Goal: Contribute content: Add original content to the website for others to see

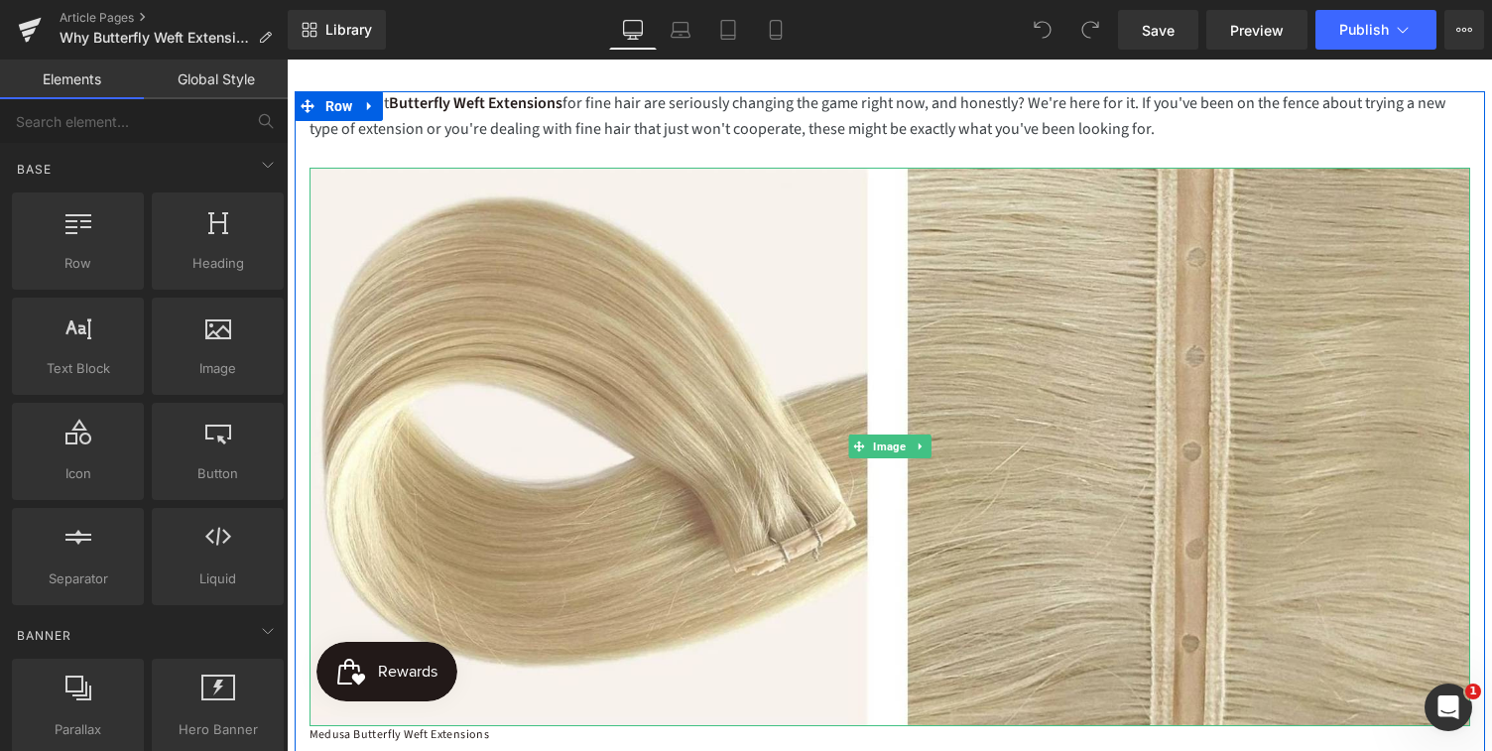
scroll to position [212, 0]
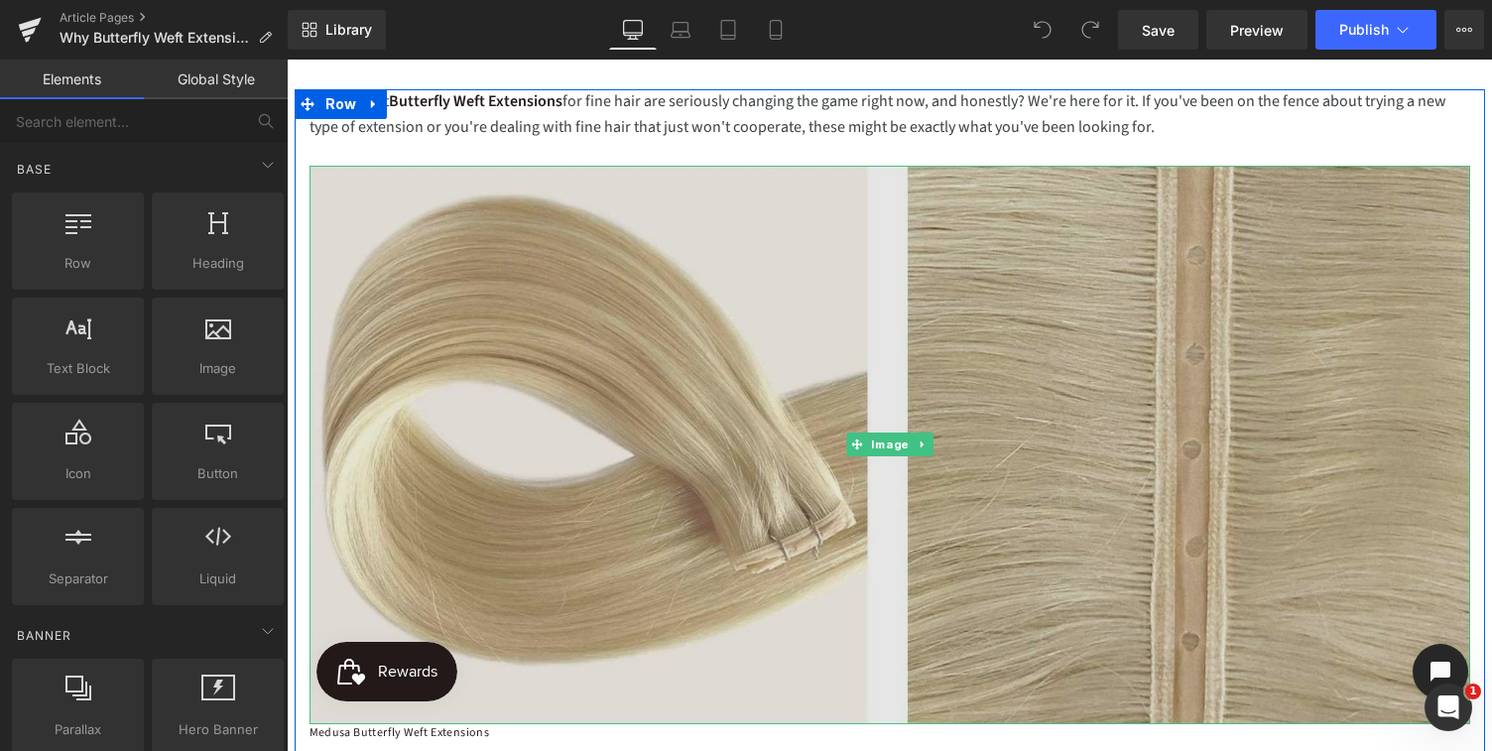
click at [750, 453] on img at bounding box center [889, 445] width 1160 height 558
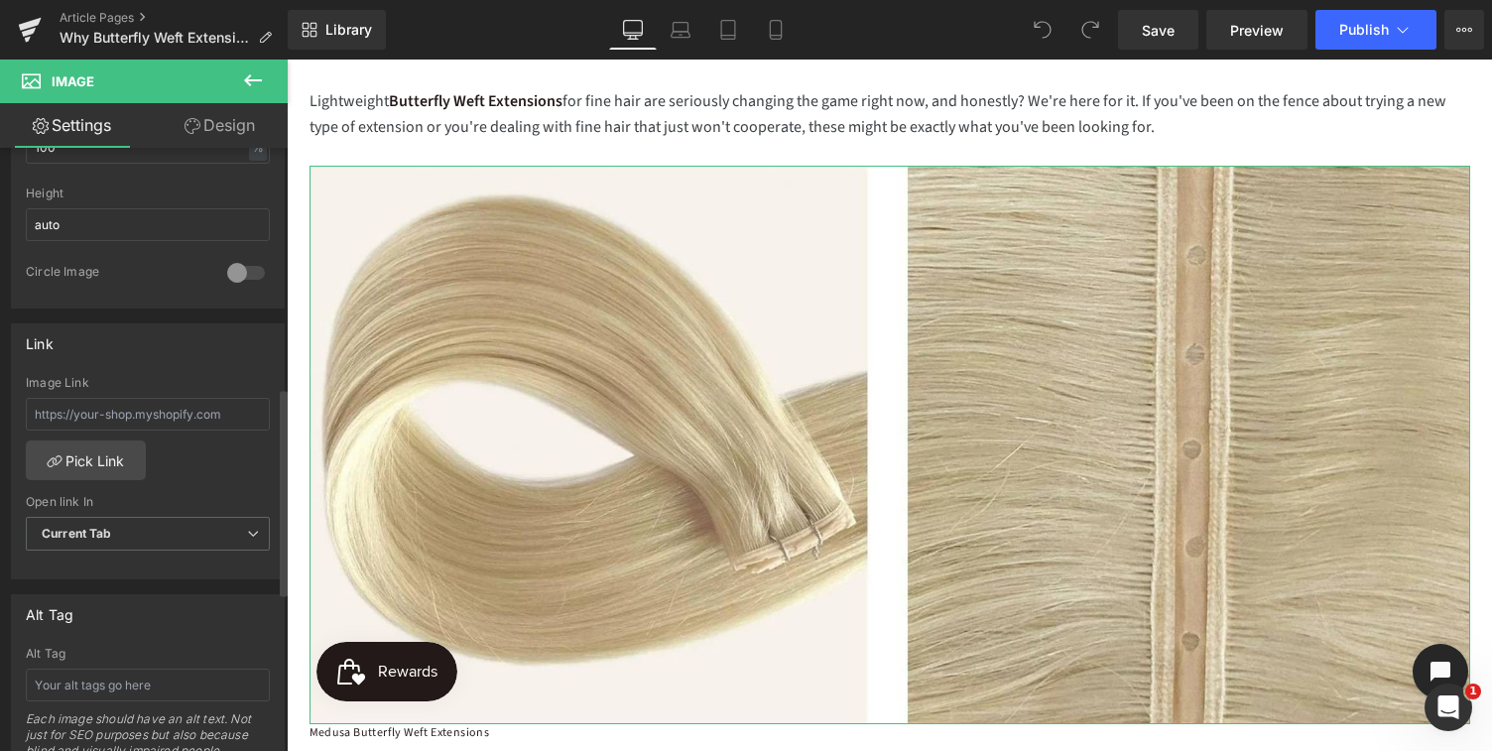
scroll to position [699, 0]
click at [97, 410] on input "text" at bounding box center [148, 410] width 244 height 33
paste input "https://medusaaustralia.com.au/blogs/medusa-blog/what-are-butterfly-weft-extens…"
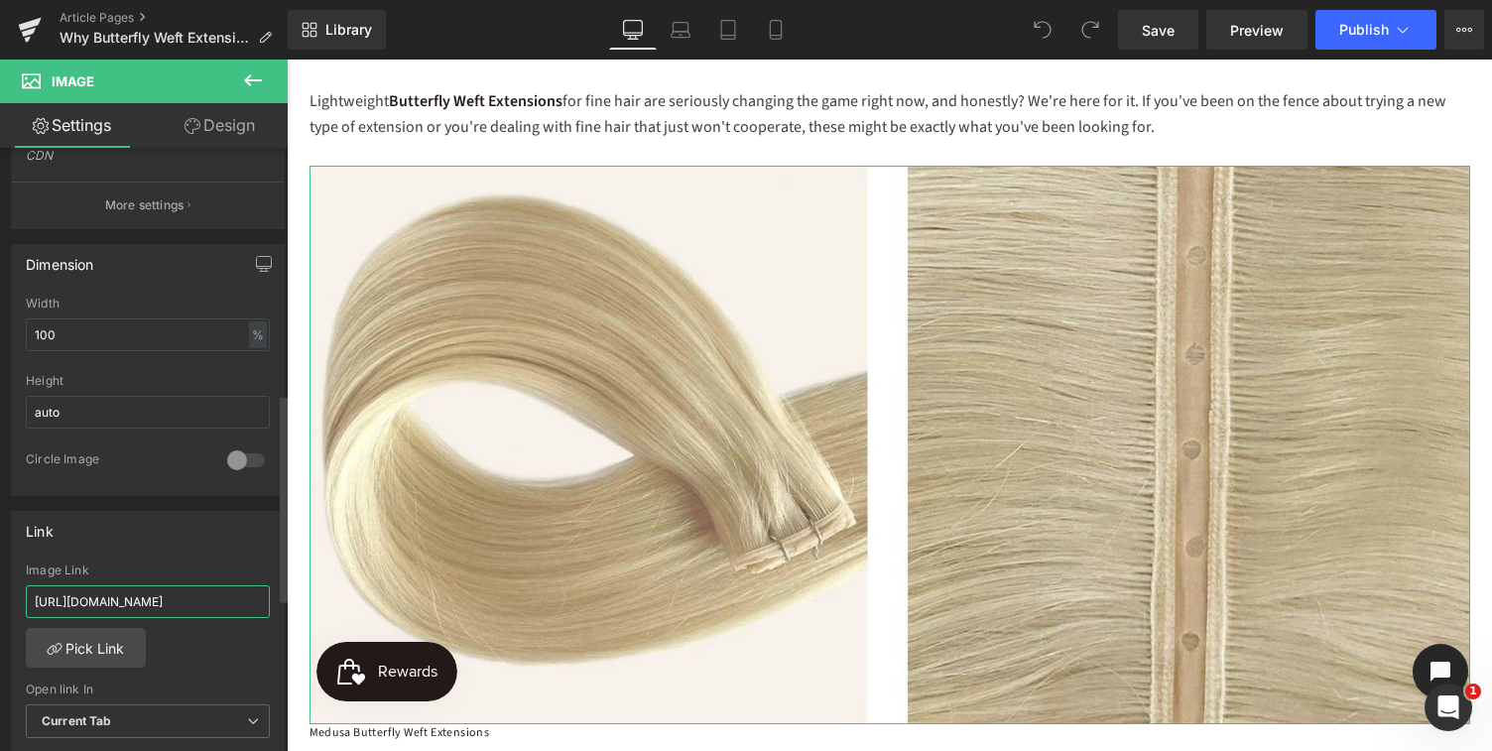
scroll to position [464, 0]
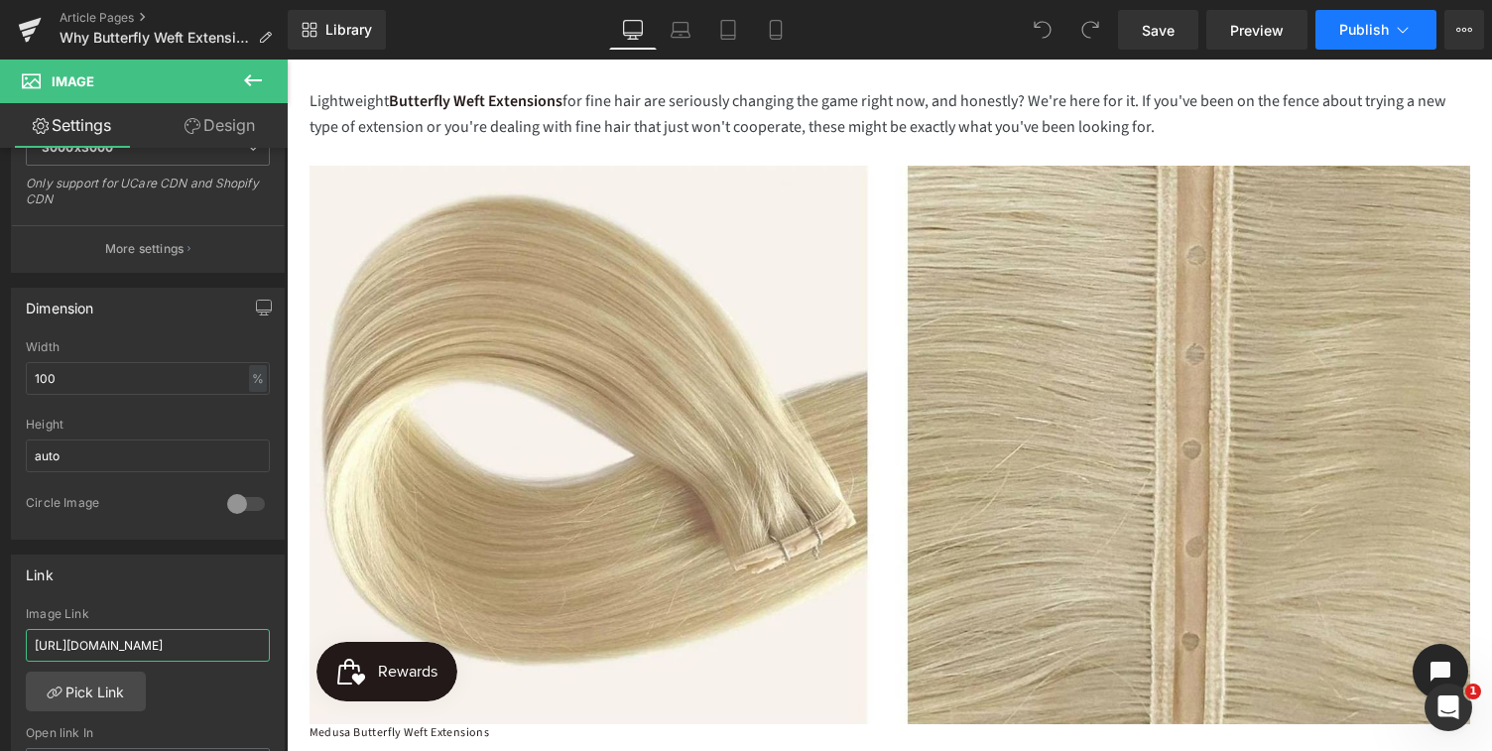
type input "https://medusaaustralia.com.au/blogs/medusa-blog/what-are-butterfly-weft-extens…"
click at [1361, 35] on span "Publish" at bounding box center [1364, 30] width 50 height 16
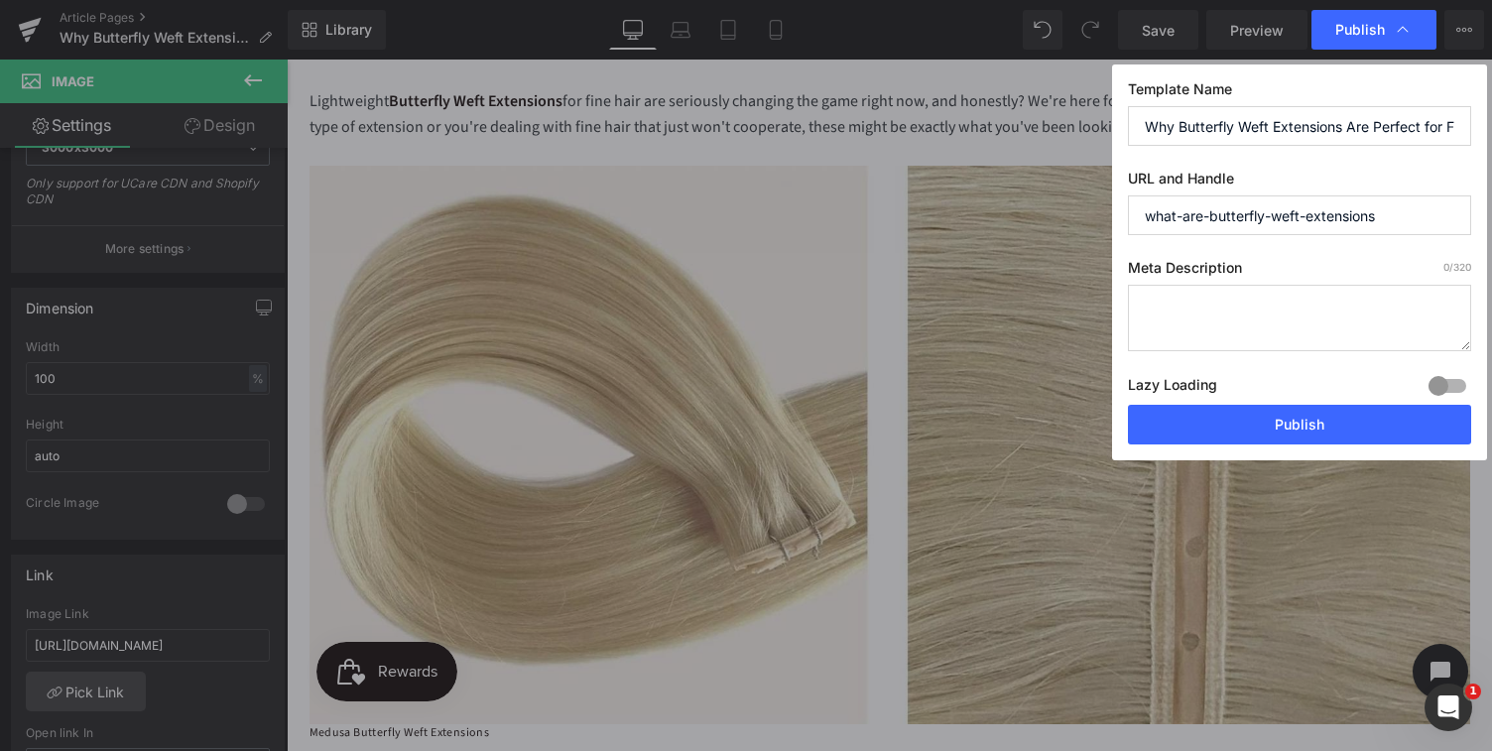
click at [1167, 304] on textarea at bounding box center [1299, 318] width 343 height 66
paste textarea "why butterfly weft extensions are perfect for fine hair. Lightweight, comfortab…"
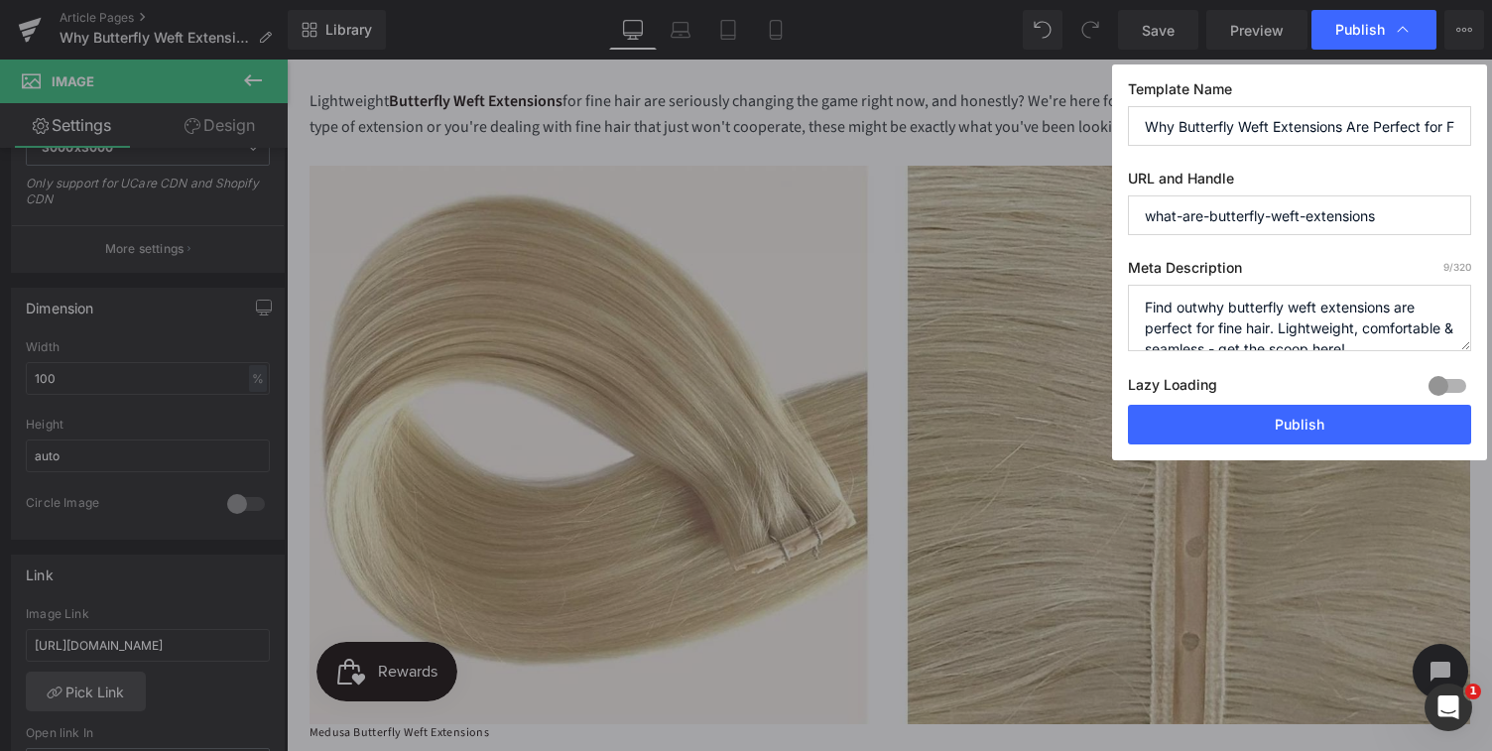
scroll to position [7, 0]
click at [1196, 298] on textarea "Find outwhy butterfly weft extensions are perfect for fine hair. Lightweight, c…" at bounding box center [1299, 318] width 343 height 66
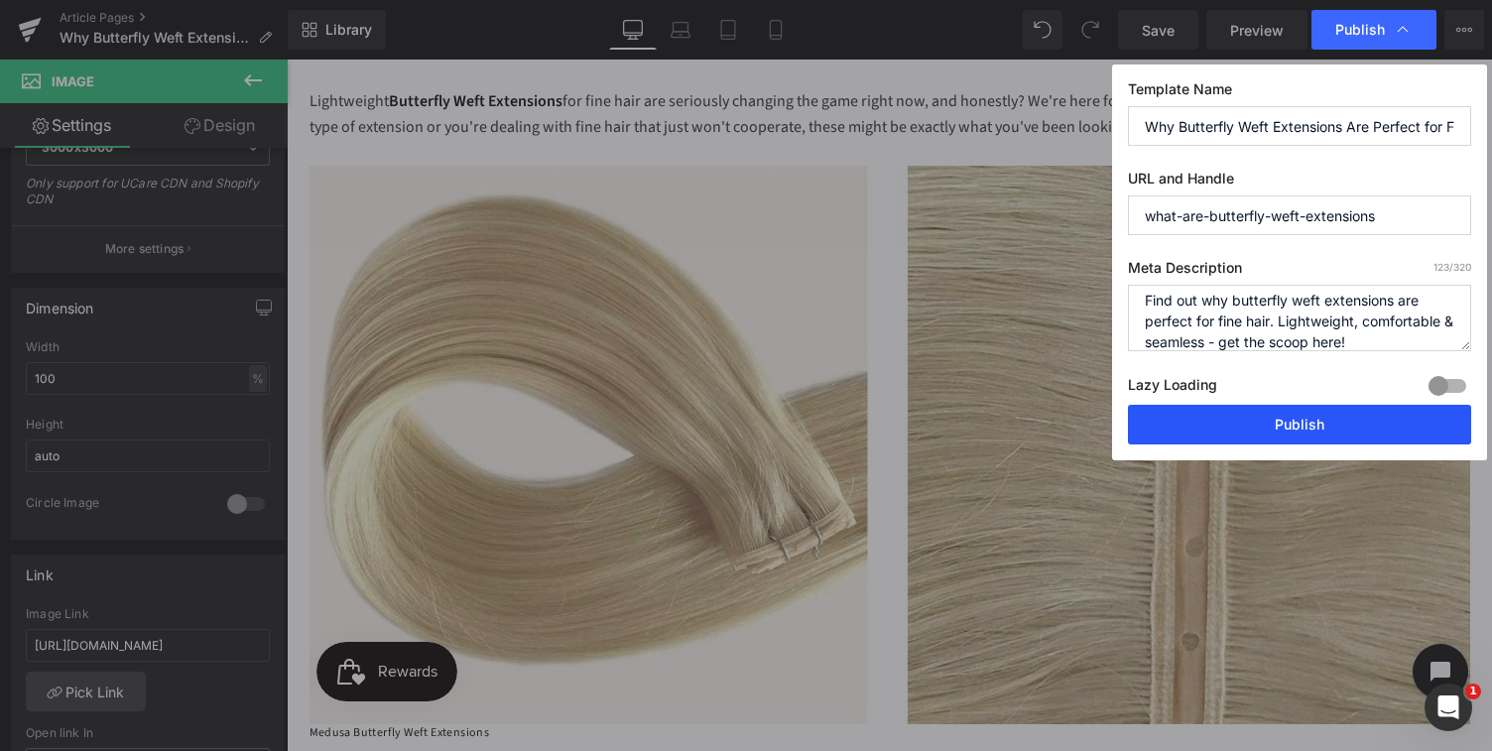
type textarea "Find out why butterfly weft extensions are perfect for fine hair. Lightweight, …"
click at [1307, 424] on button "Publish" at bounding box center [1299, 425] width 343 height 40
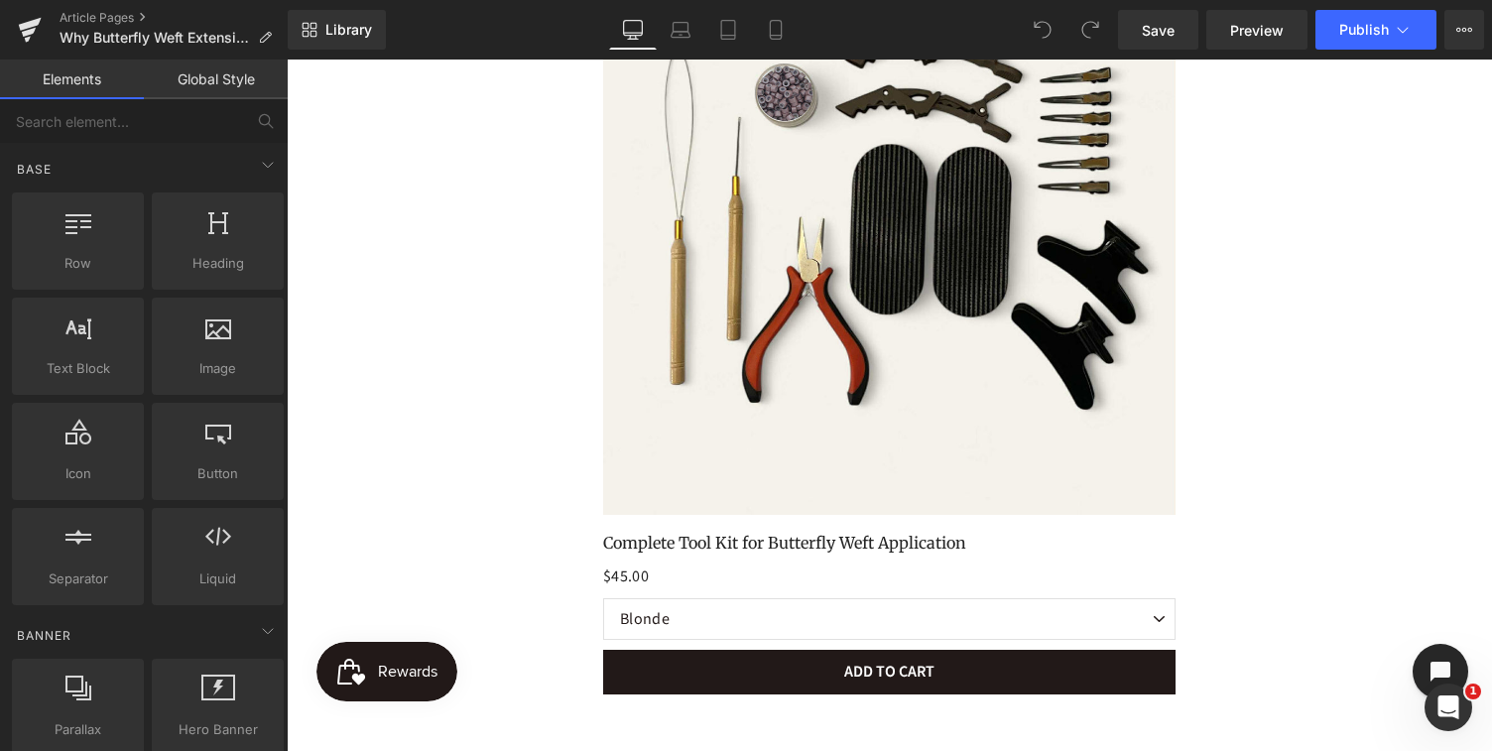
scroll to position [3061, 0]
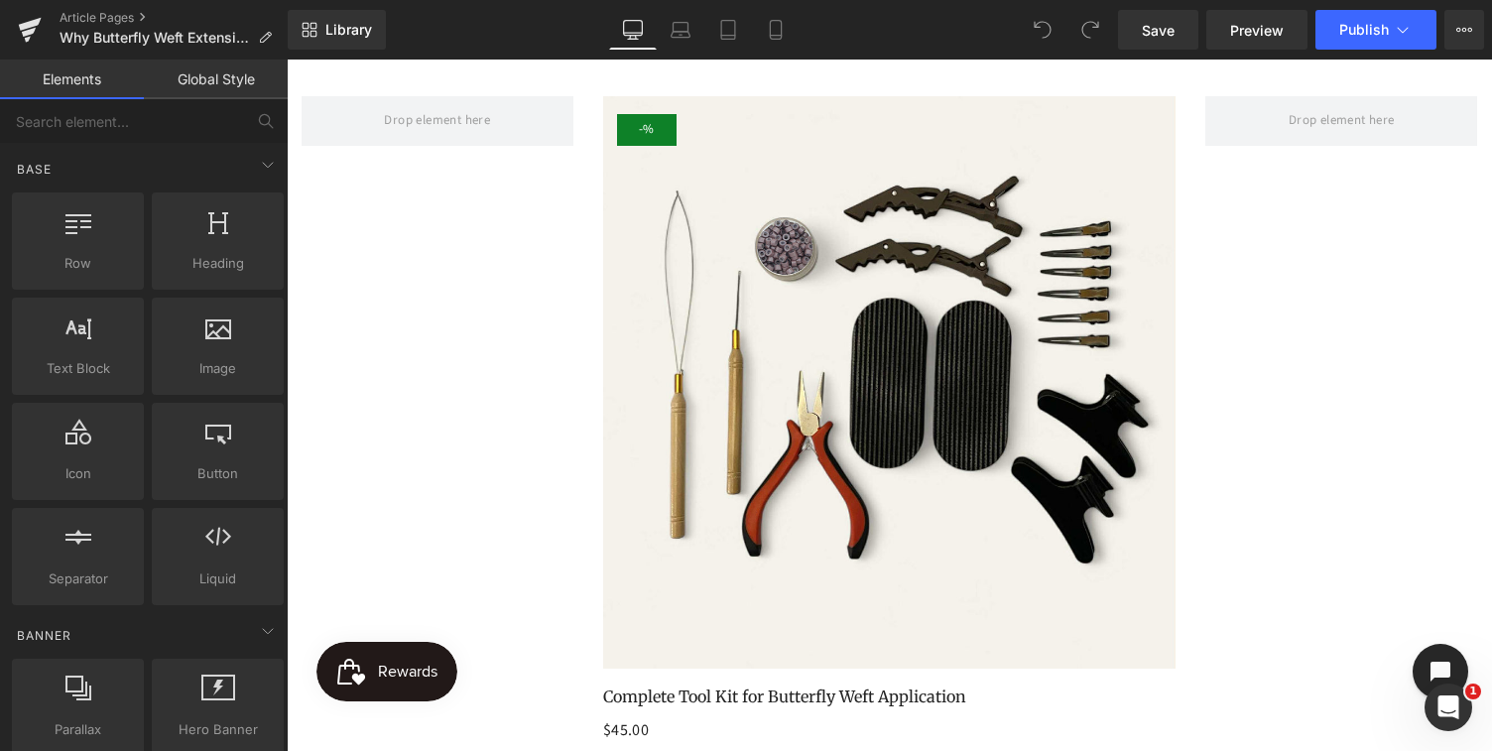
click at [767, 460] on img at bounding box center [889, 382] width 573 height 573
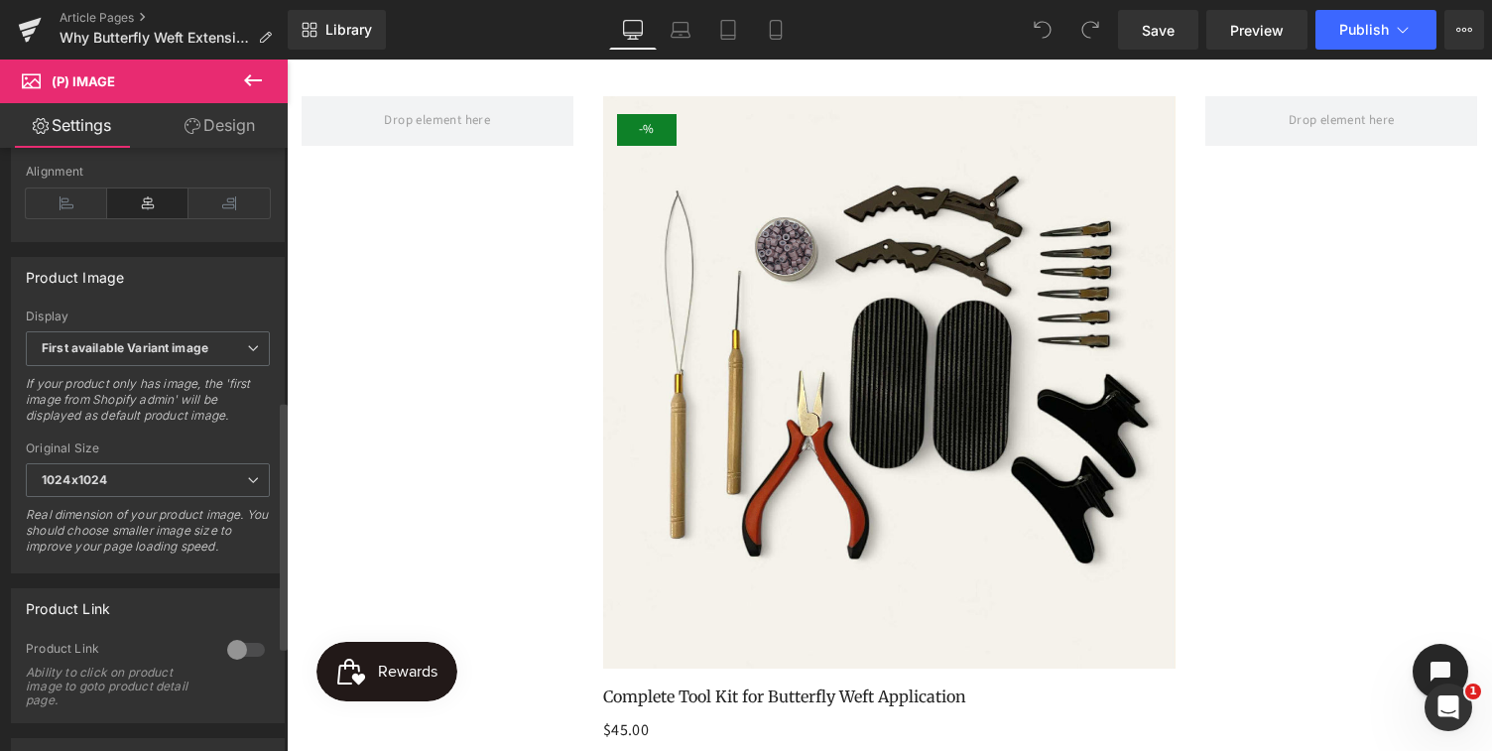
scroll to position [617, 0]
click at [231, 360] on span "First available Variant image" at bounding box center [148, 345] width 244 height 35
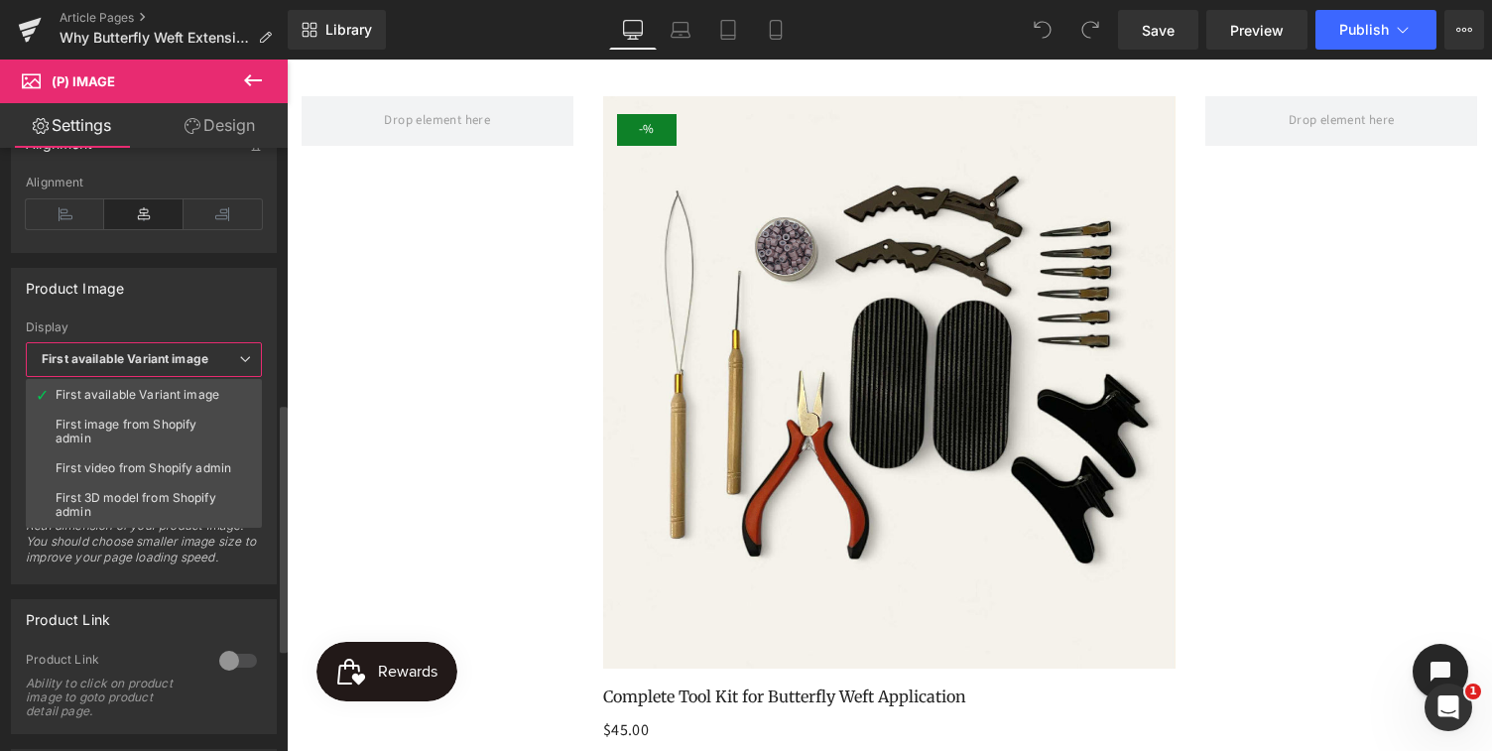
click at [231, 360] on span "First available Variant image" at bounding box center [144, 359] width 236 height 35
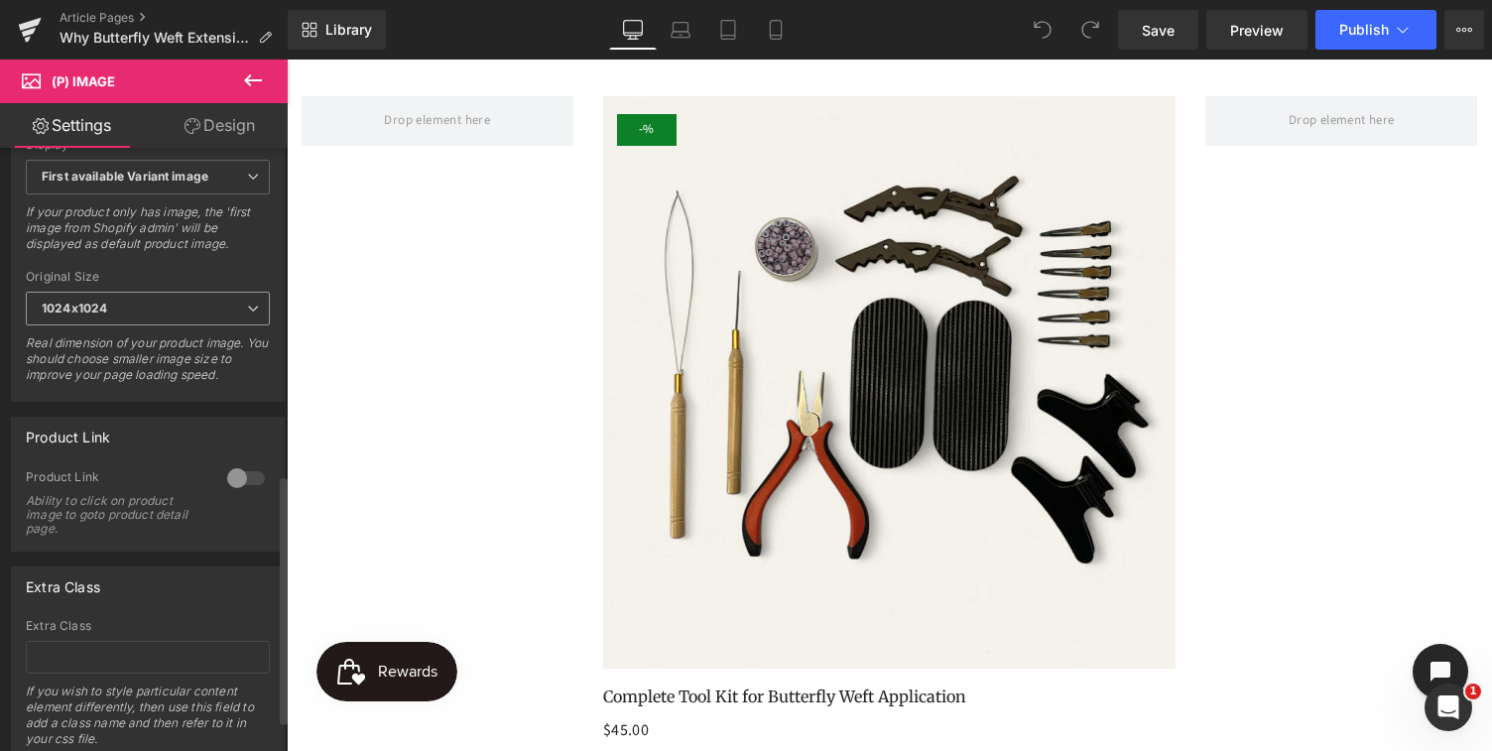
scroll to position [798, 0]
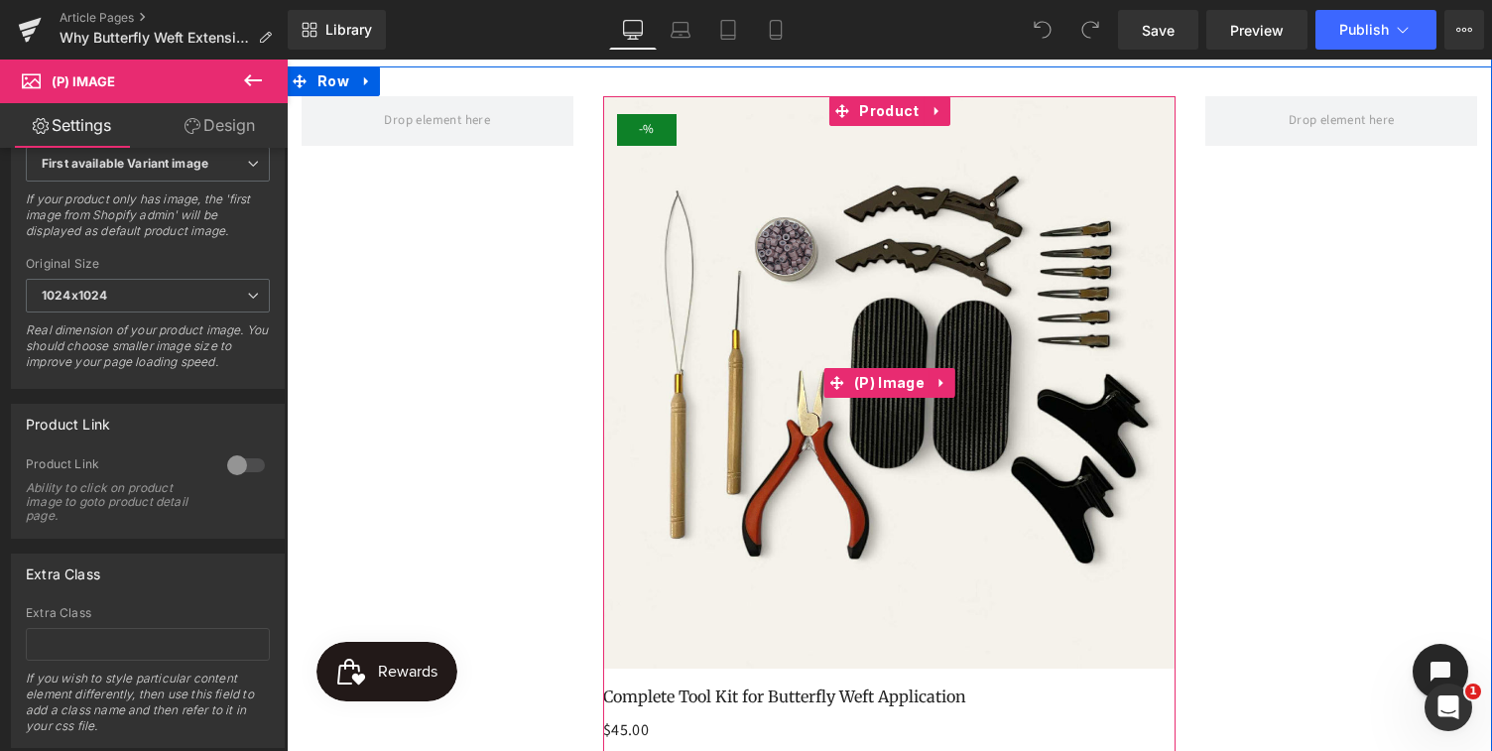
click at [878, 326] on img at bounding box center [889, 382] width 573 height 573
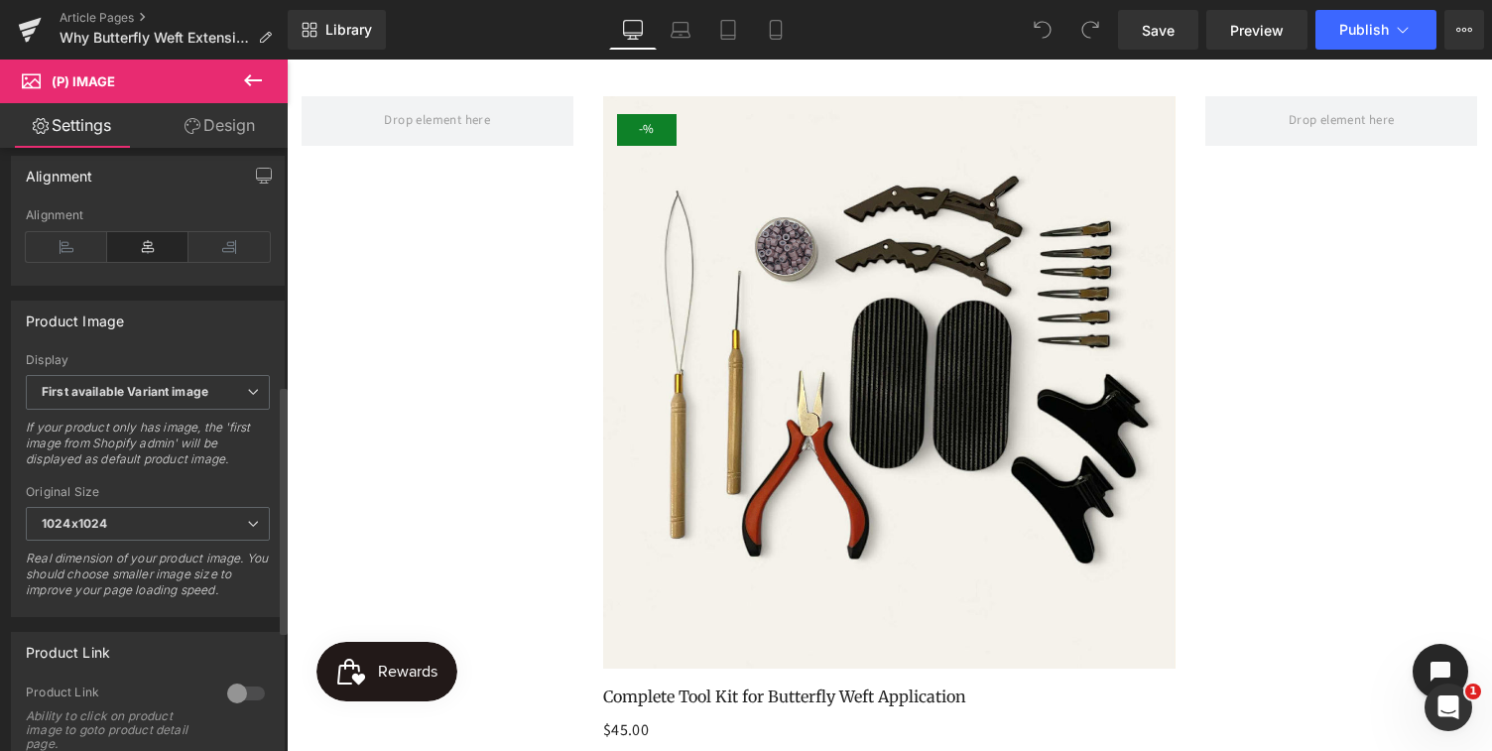
scroll to position [544, 0]
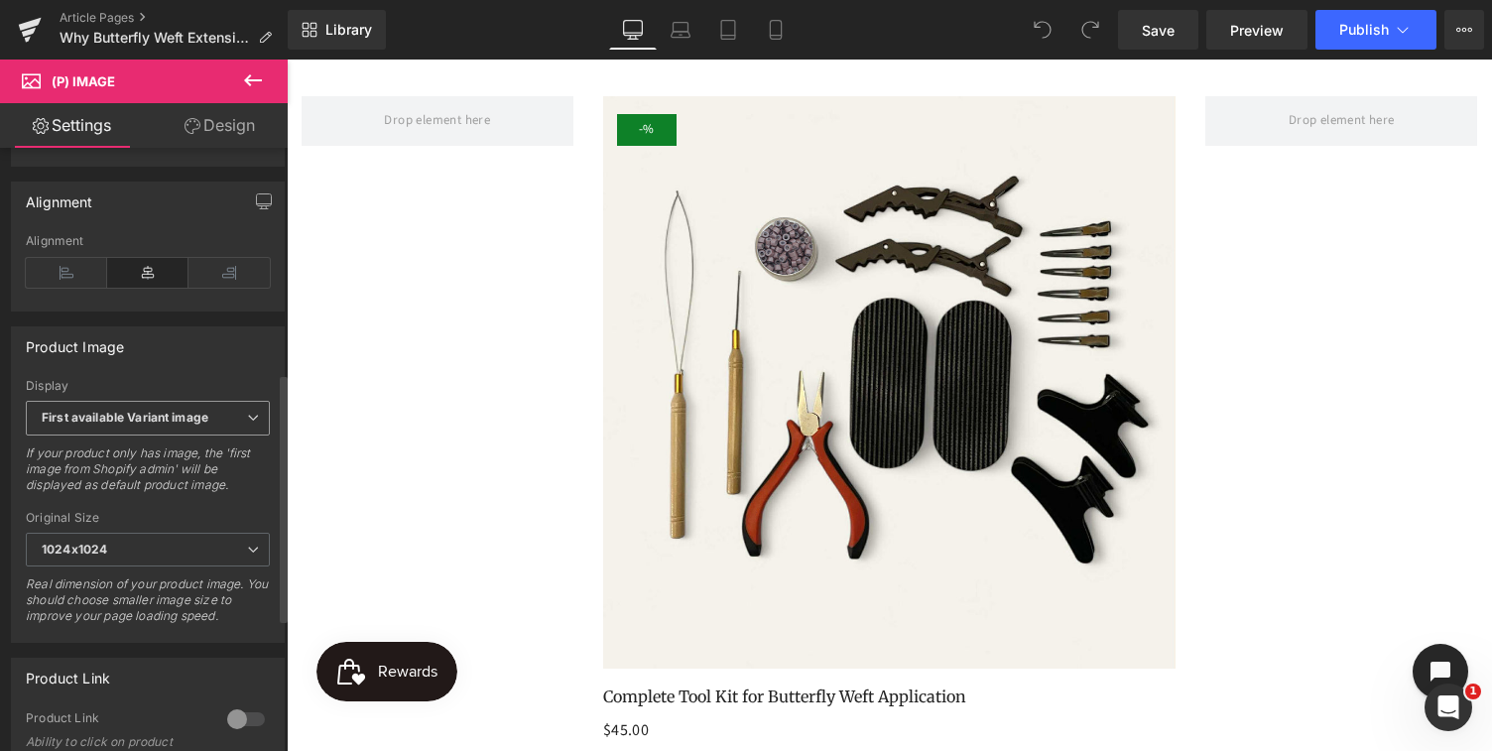
click at [159, 424] on b "First available Variant image" at bounding box center [125, 417] width 167 height 15
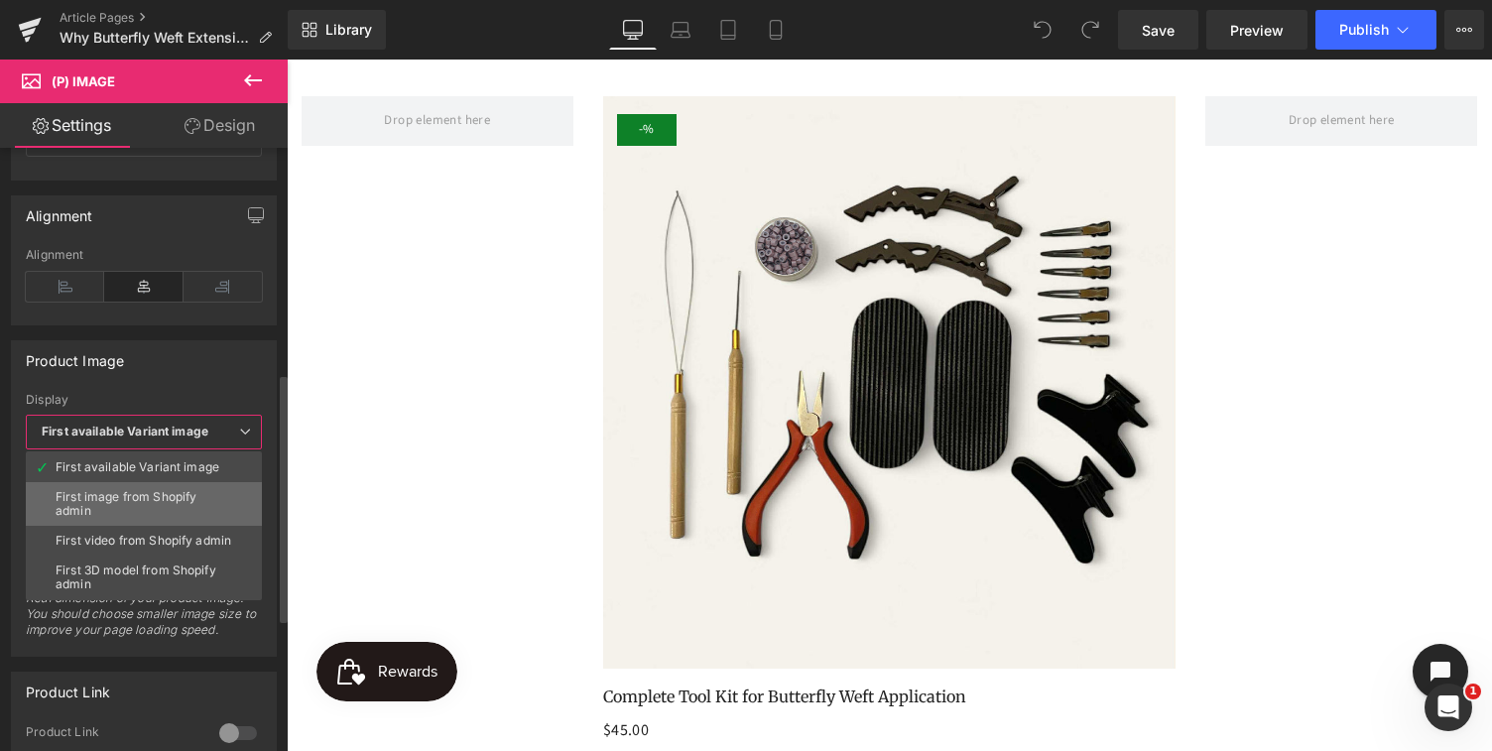
click at [138, 501] on div "First image from Shopify admin" at bounding box center [144, 504] width 177 height 28
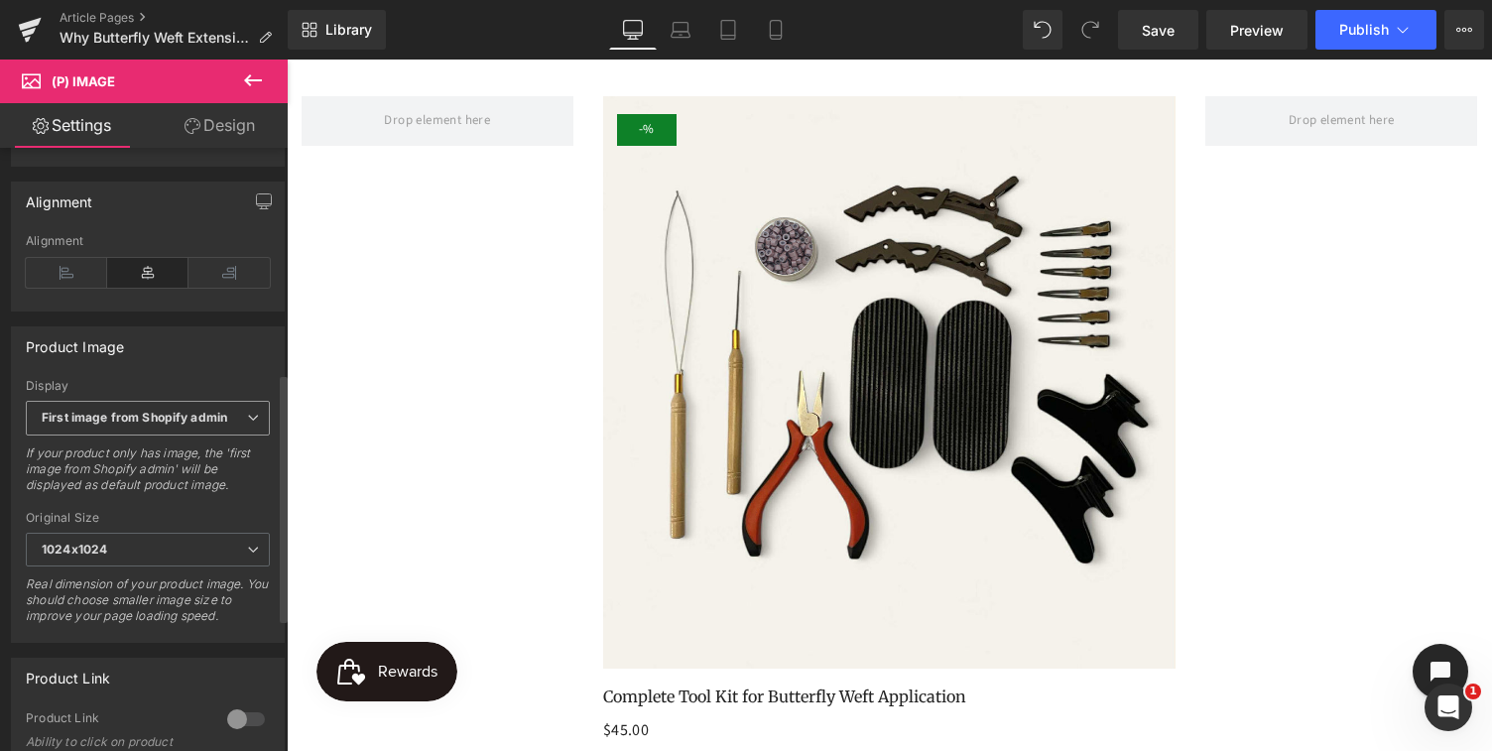
click at [171, 424] on b "First image from Shopify admin" at bounding box center [134, 417] width 185 height 15
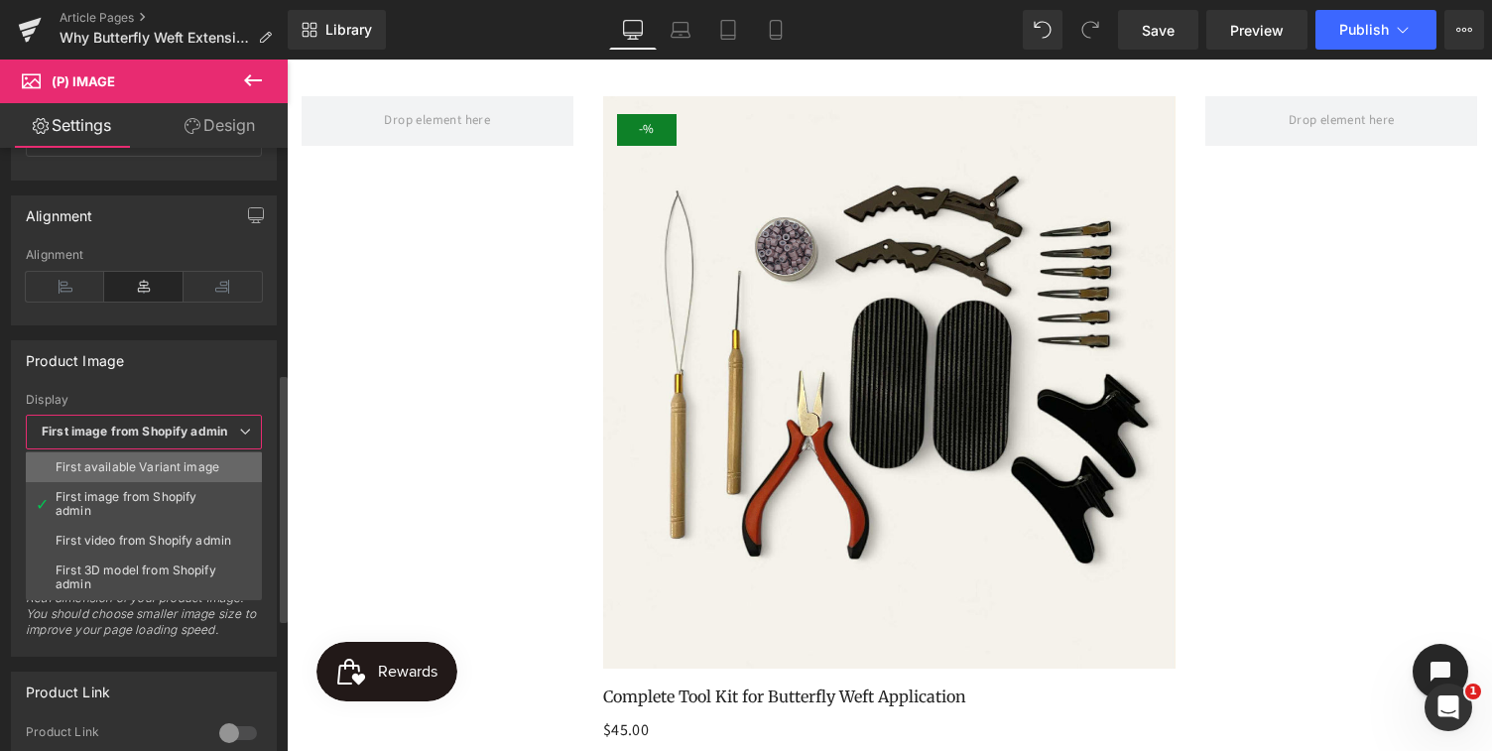
click at [142, 464] on div "First available Variant image" at bounding box center [138, 467] width 164 height 14
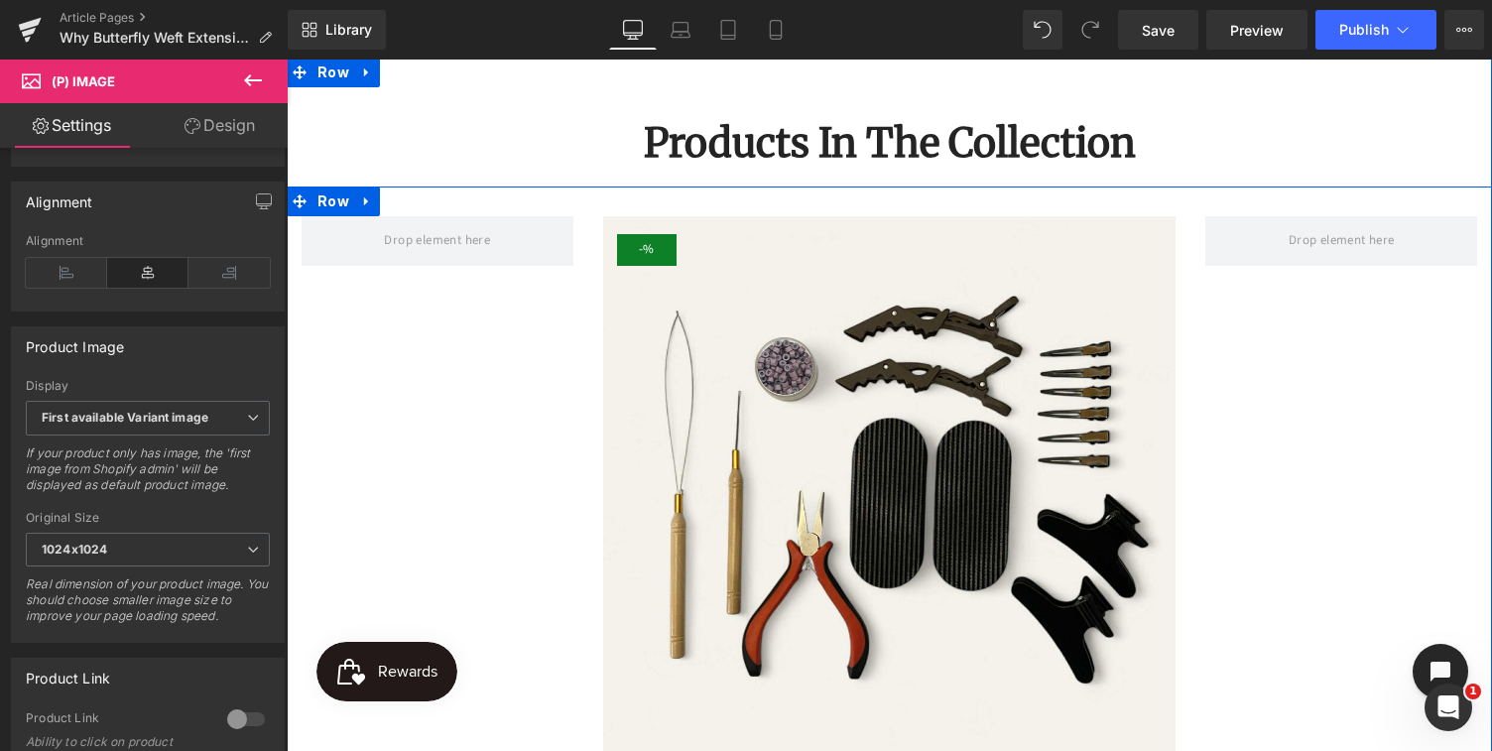
scroll to position [2926, 0]
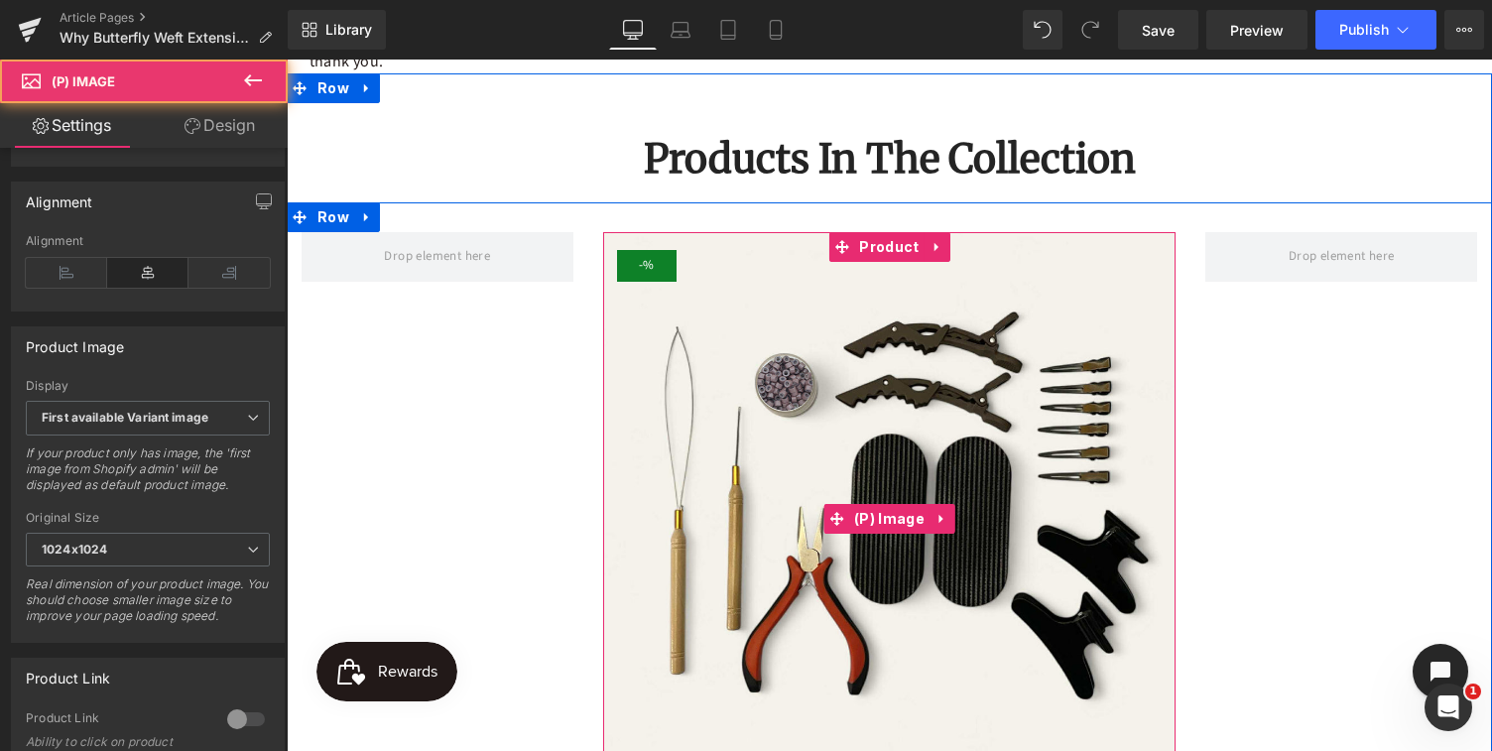
click at [870, 471] on img at bounding box center [889, 518] width 573 height 573
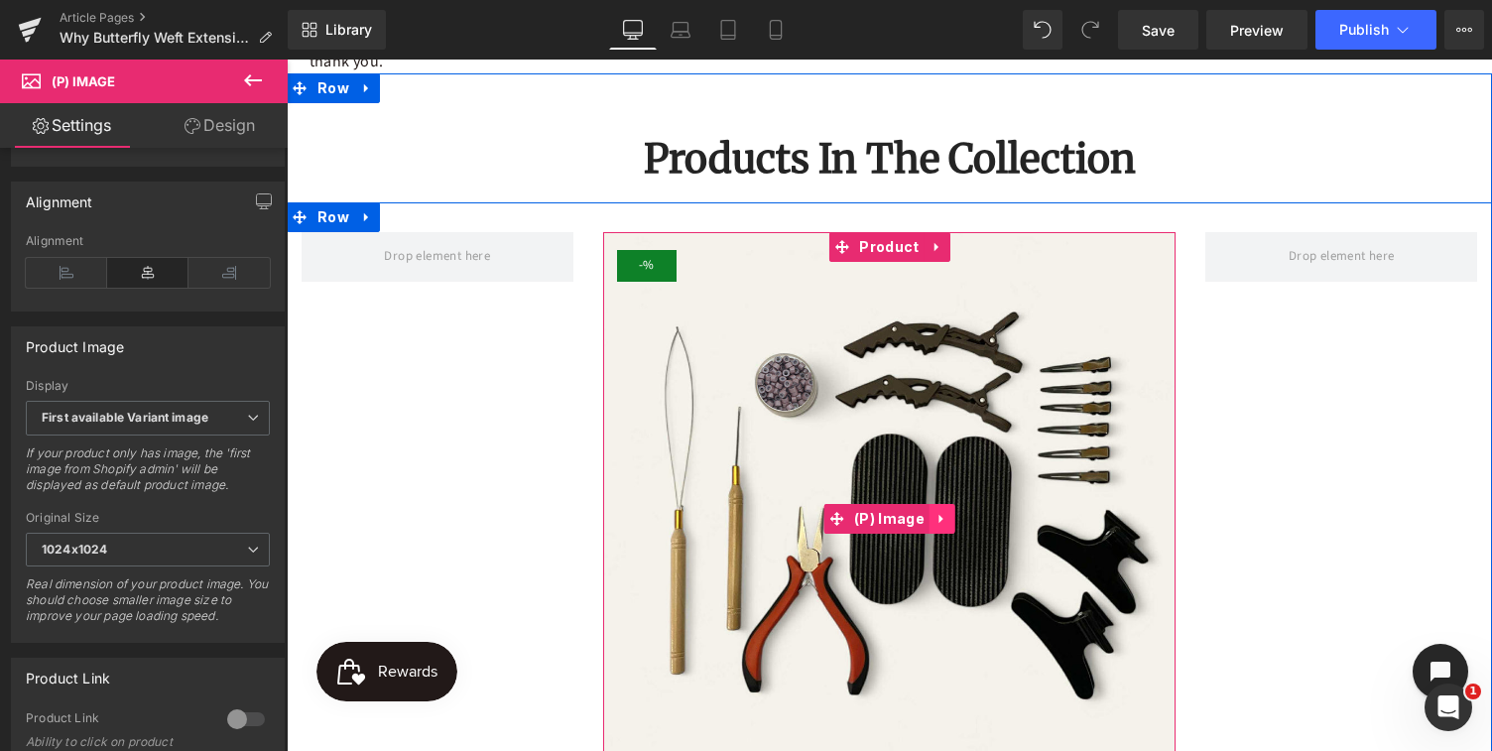
click at [938, 526] on icon at bounding box center [942, 518] width 14 height 15
click at [953, 521] on icon at bounding box center [955, 519] width 14 height 14
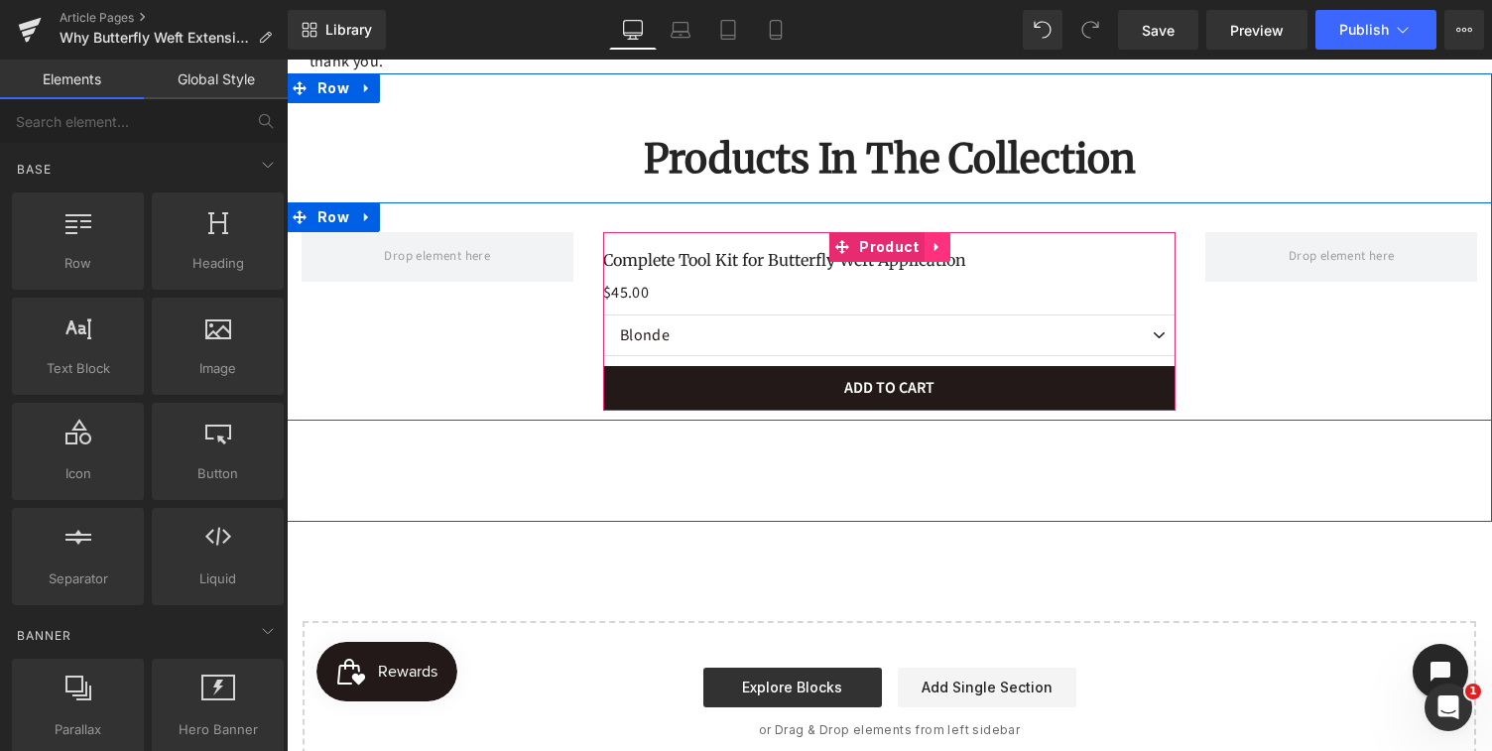
click at [933, 248] on icon at bounding box center [935, 247] width 4 height 9
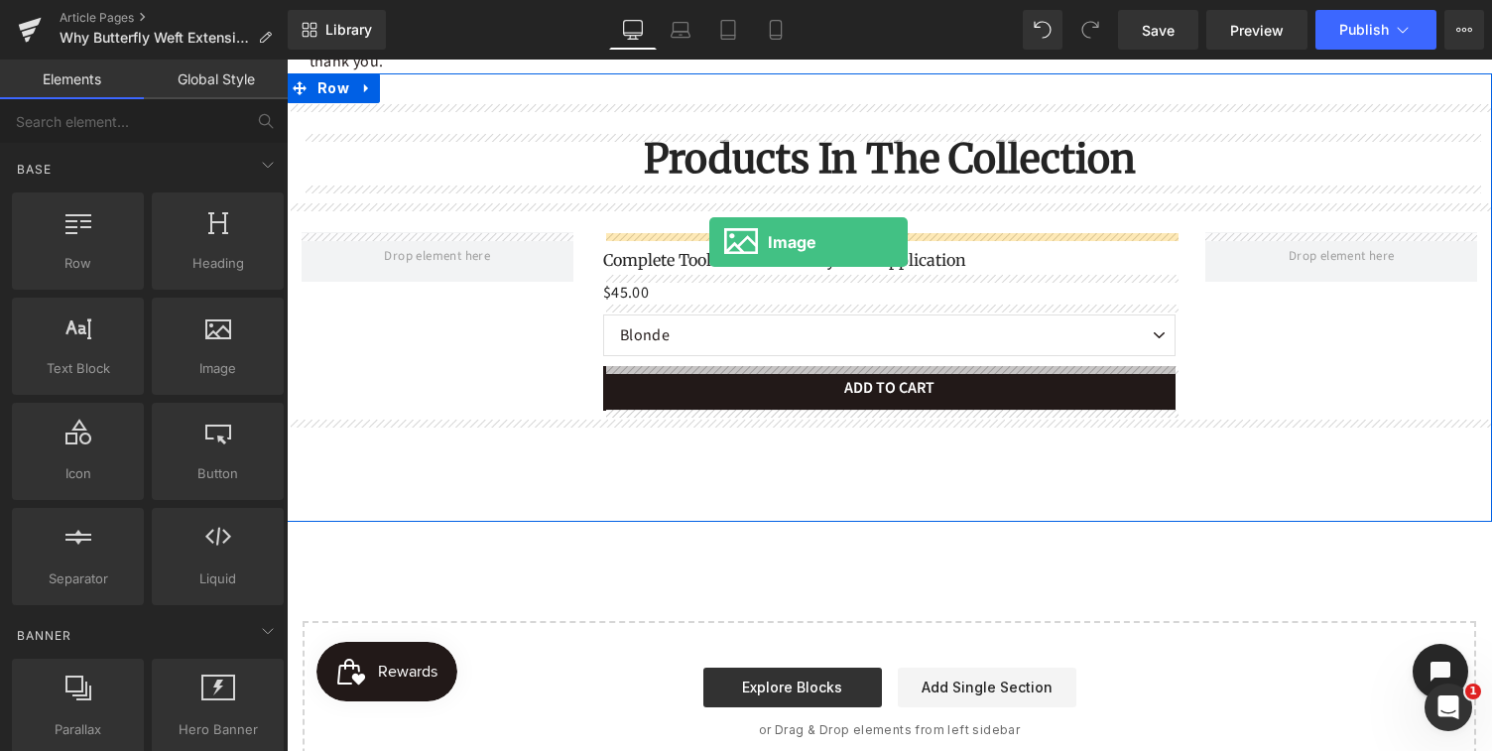
drag, startPoint x: 503, startPoint y: 392, endPoint x: 709, endPoint y: 242, distance: 254.9
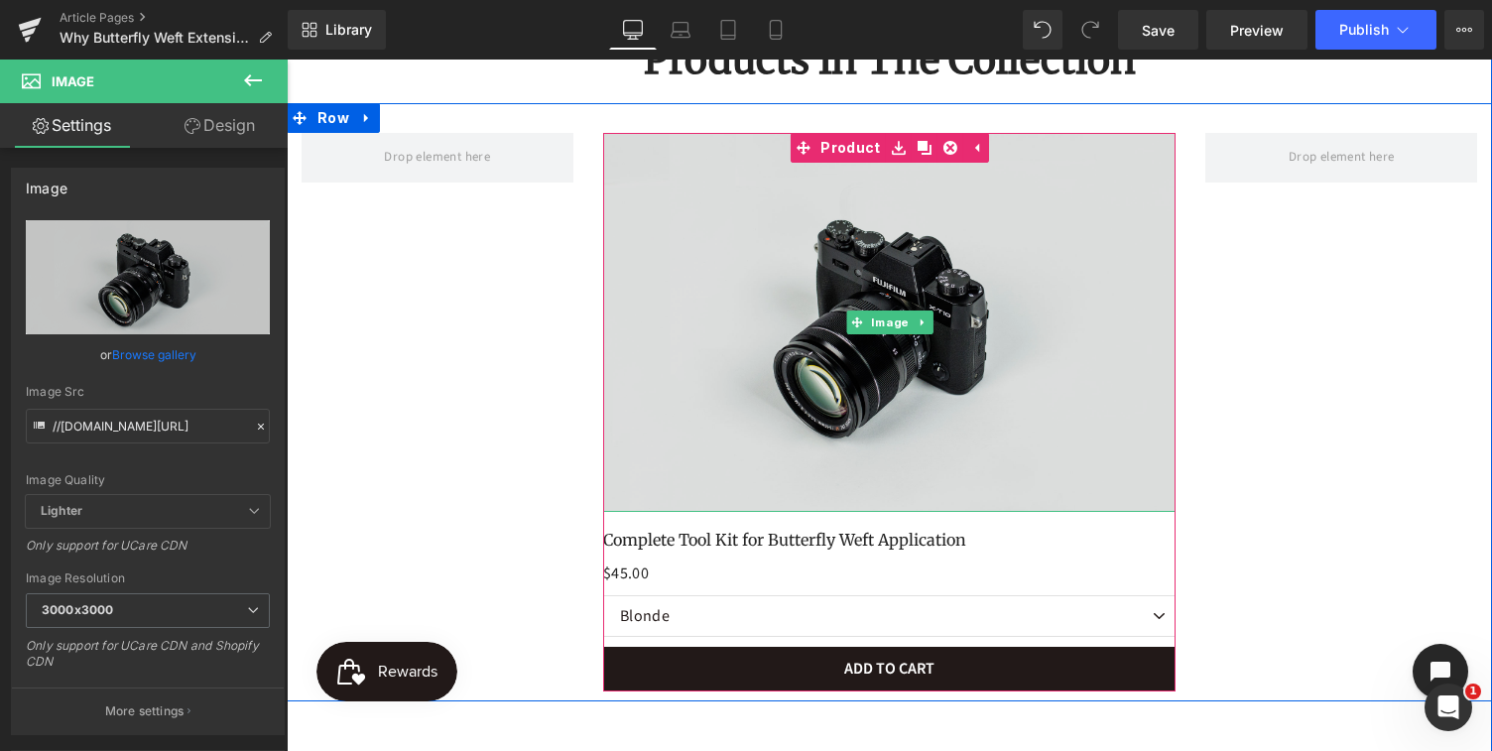
scroll to position [3048, 0]
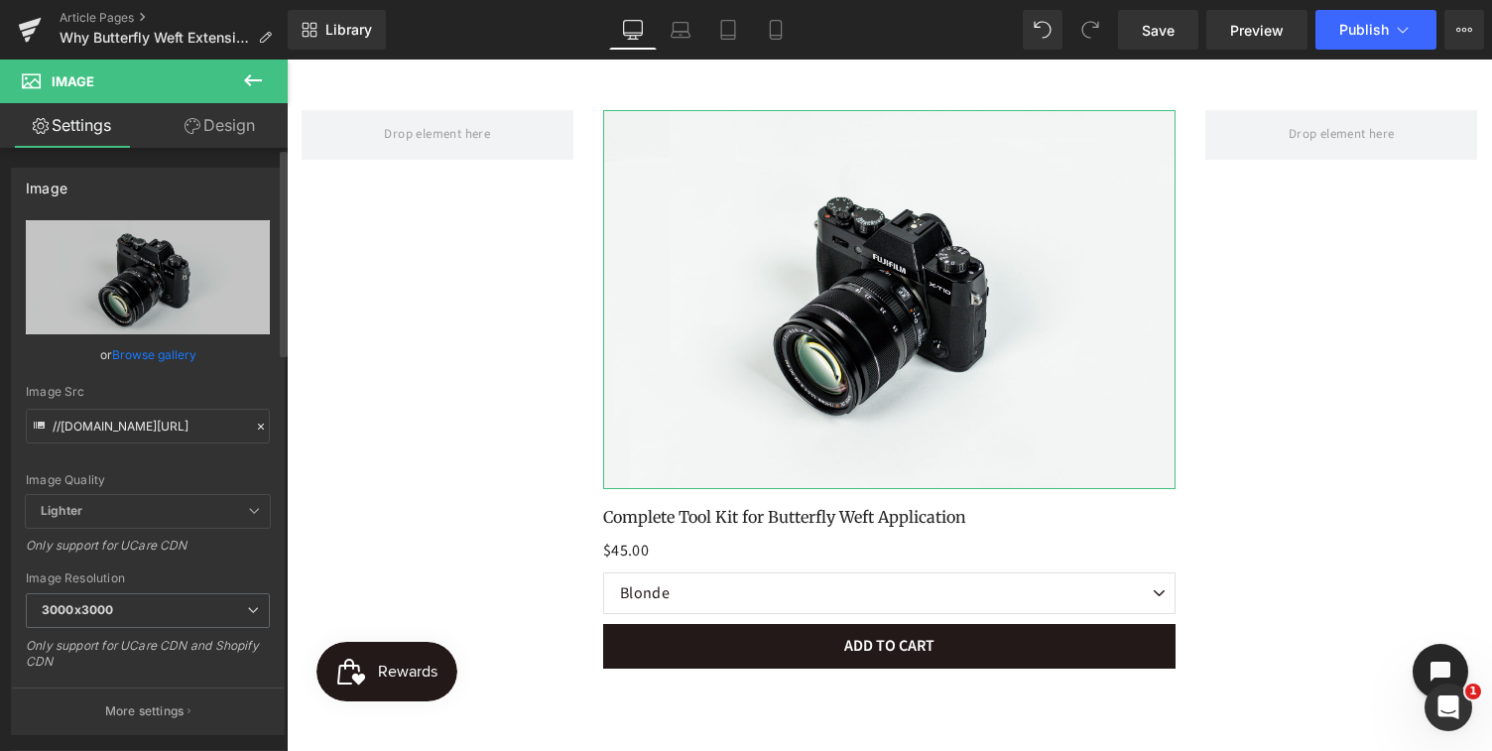
click at [137, 360] on link "Browse gallery" at bounding box center [154, 354] width 84 height 35
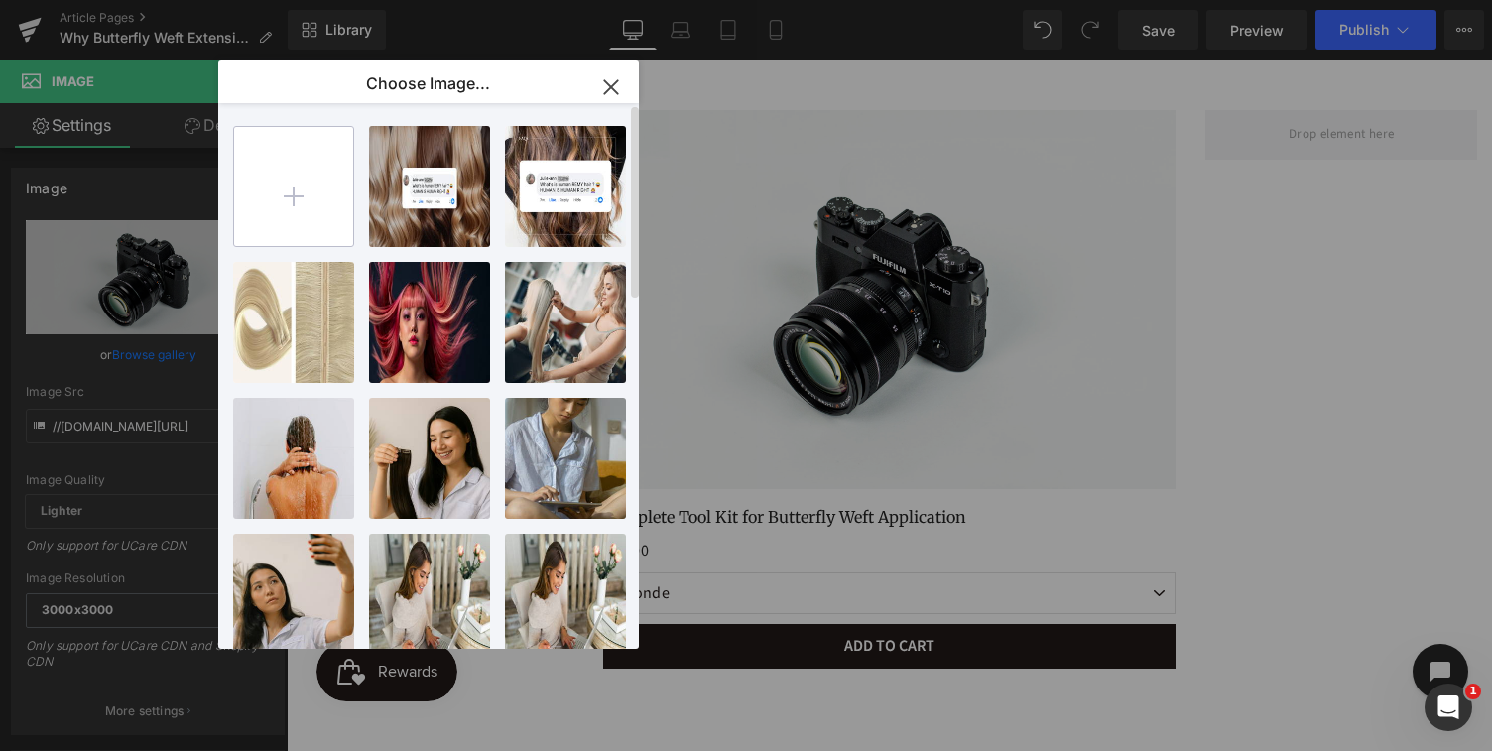
click at [300, 197] on input "file" at bounding box center [293, 186] width 119 height 119
type input "C:\fakepath\Screenshot 2025-09-26 at 12.26.08 pm.png"
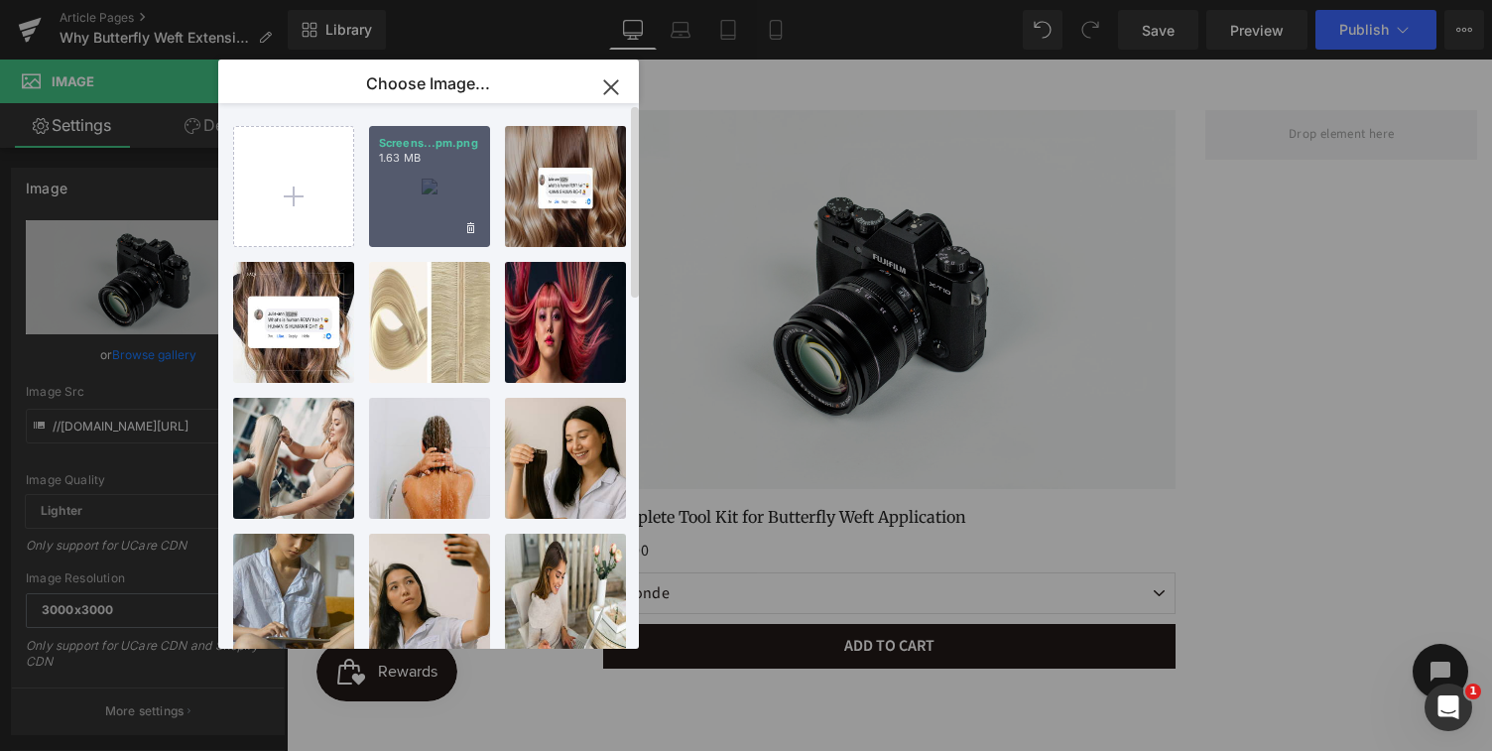
click at [436, 209] on div "Screens...pm.png 1.63 MB" at bounding box center [429, 186] width 121 height 121
type input "https://ucarecdn.com/6735b069-5bc4-468b-8eed-0dc82f0f2083/-/format/auto/-/previ…"
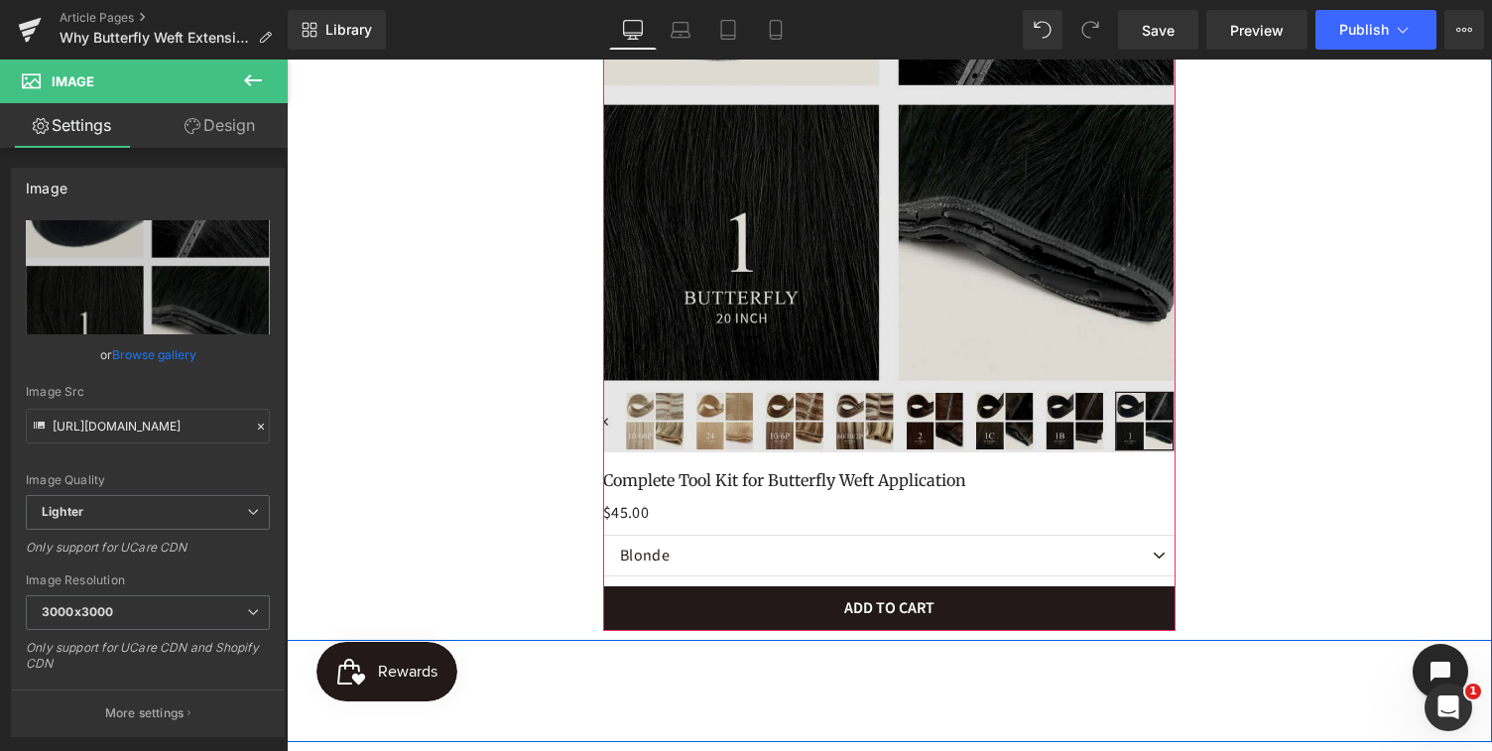
scroll to position [3372, 0]
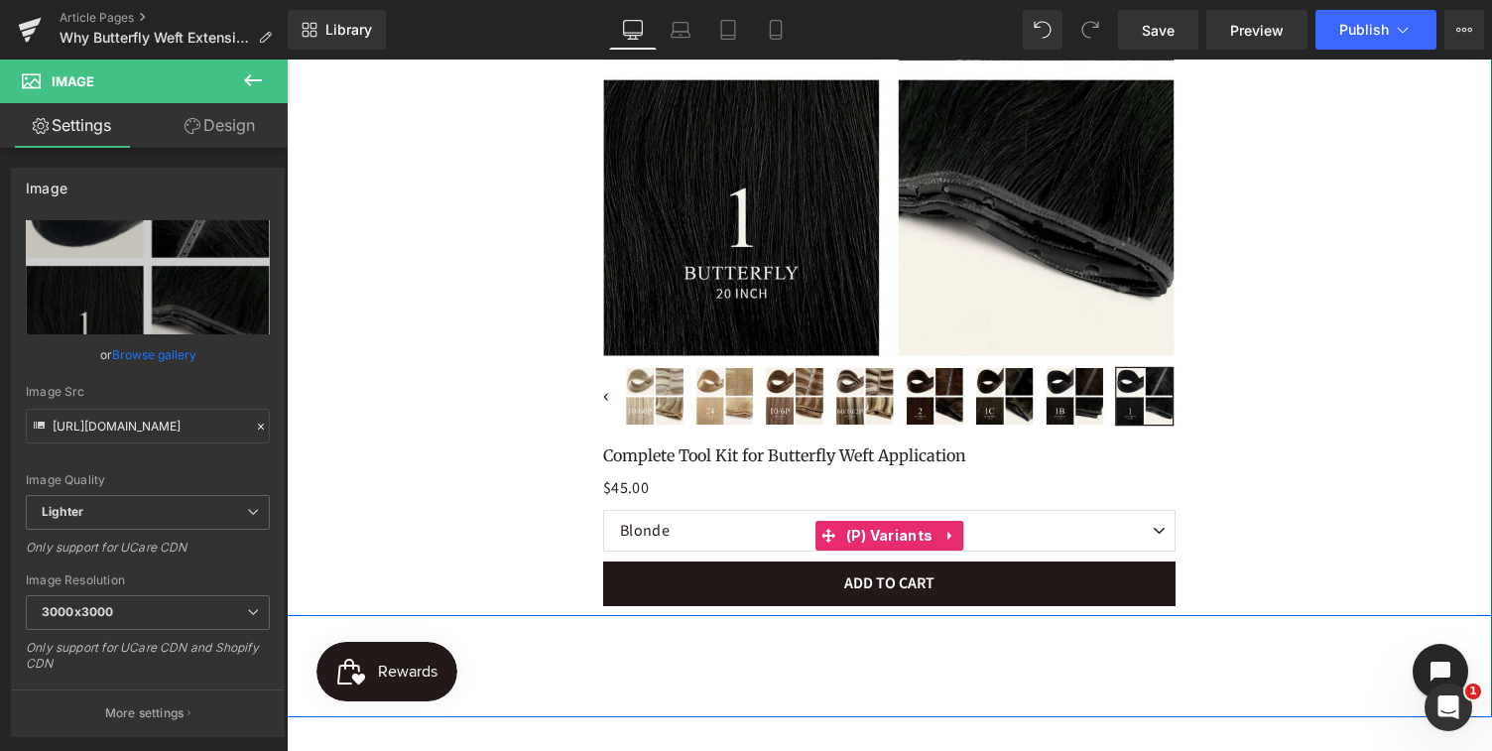
click at [736, 529] on select "Blonde Dark Blonde Light Brown Medium Brown Dark Brown Black" at bounding box center [889, 531] width 573 height 42
click at [603, 510] on select "Blonde Dark Blonde Light Brown Medium Brown Dark Brown Black" at bounding box center [889, 531] width 573 height 42
click at [710, 533] on select "Blonde Dark Blonde Light Brown Medium Brown Dark Brown Black" at bounding box center [889, 531] width 573 height 42
click at [603, 510] on select "Blonde Dark Blonde Light Brown Medium Brown Dark Brown Black" at bounding box center [889, 531] width 573 height 42
click at [700, 536] on select "Blonde Dark Blonde Light Brown Medium Brown Dark Brown Black" at bounding box center [889, 531] width 573 height 42
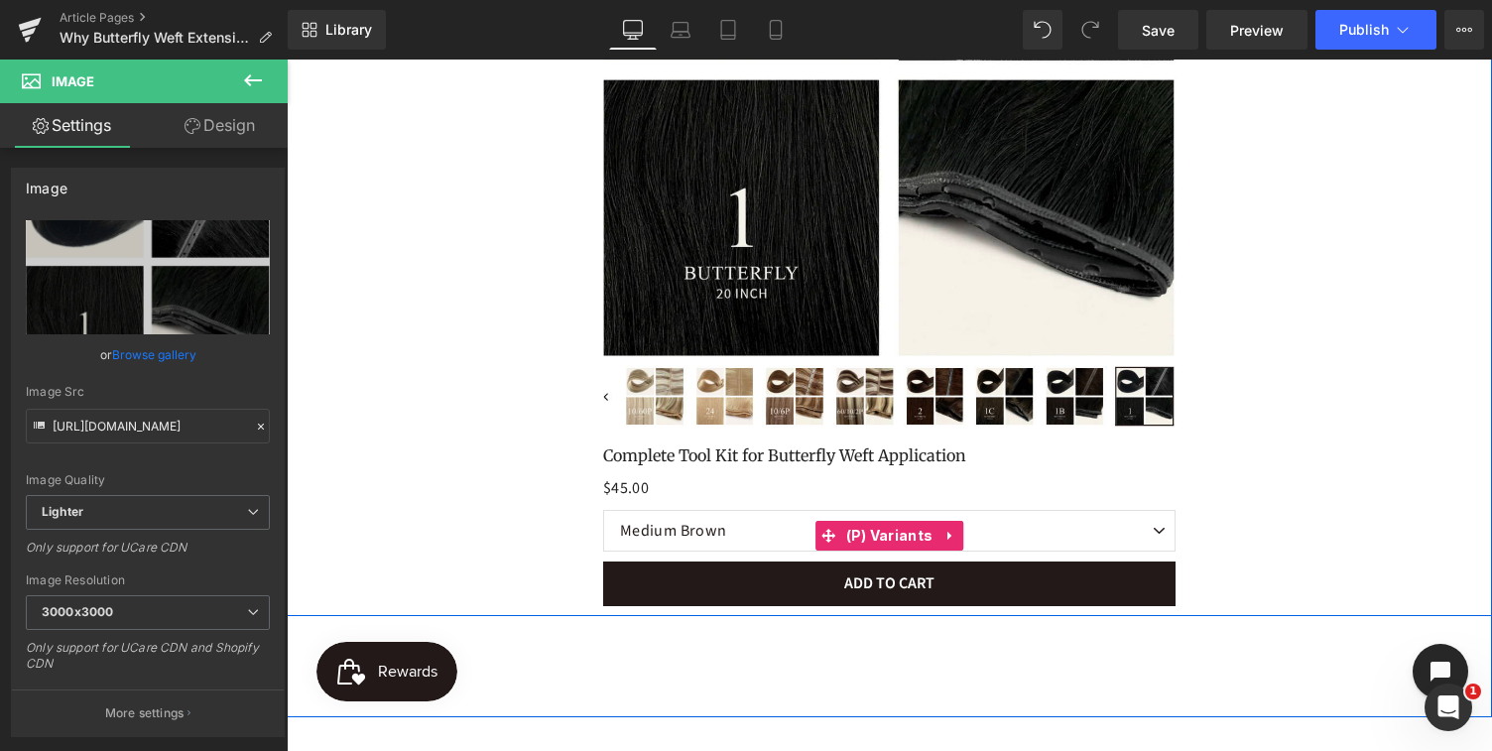
select select "Blonde"
click at [603, 510] on select "Blonde Dark Blonde Light Brown Medium Brown Dark Brown Black" at bounding box center [889, 531] width 573 height 42
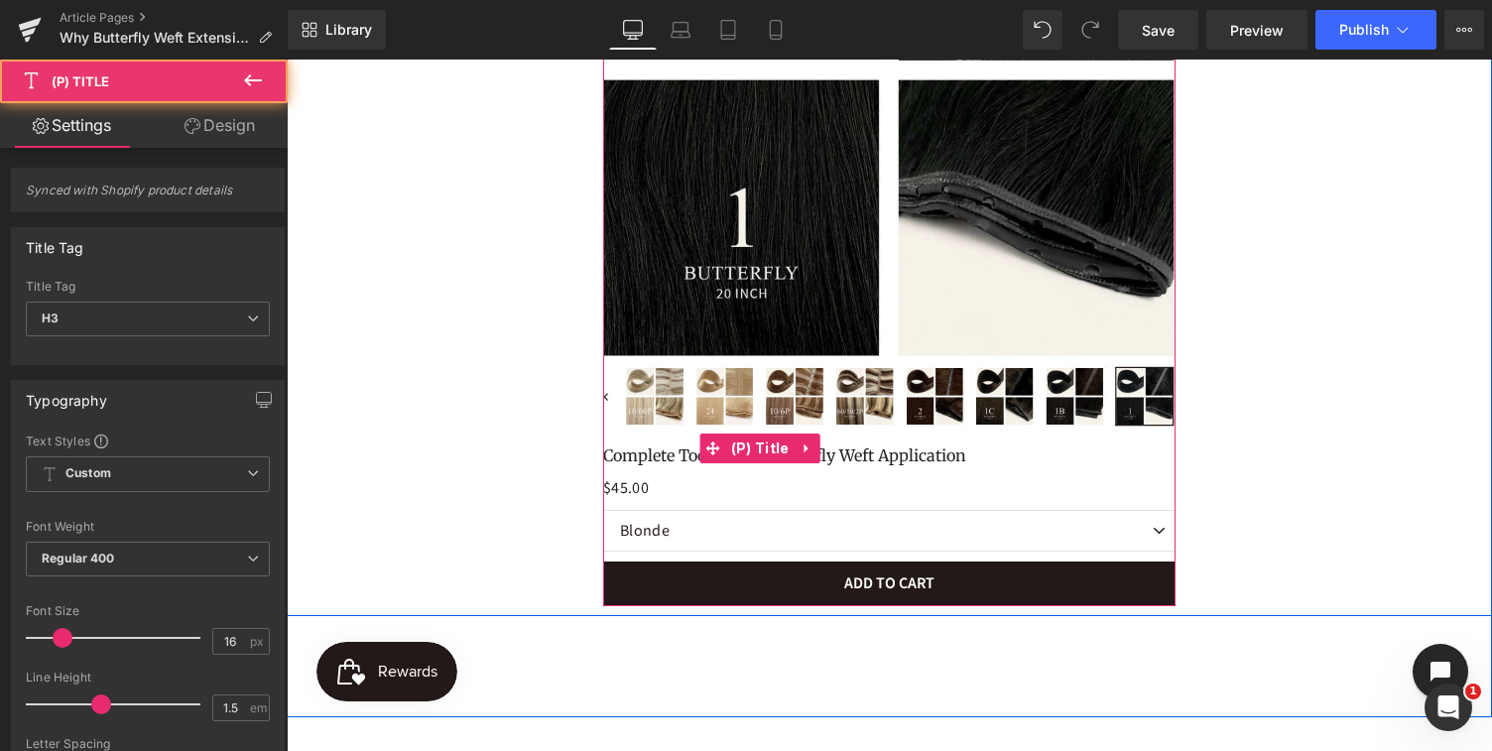
click at [929, 455] on h3 "Complete Tool Kit for Butterfly Weft Application" at bounding box center [889, 449] width 573 height 44
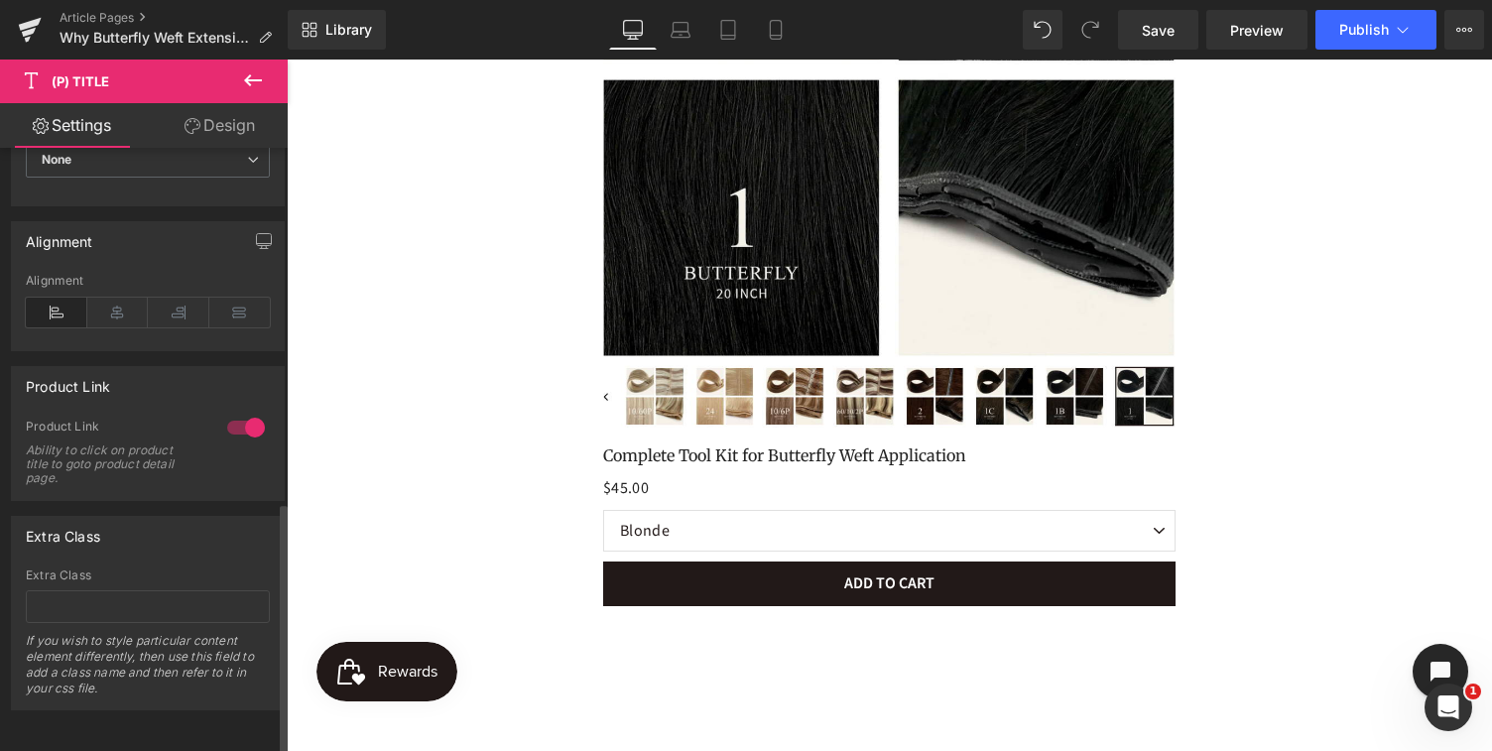
scroll to position [855, 0]
click at [225, 415] on div at bounding box center [246, 428] width 48 height 32
click at [250, 412] on div at bounding box center [246, 428] width 48 height 32
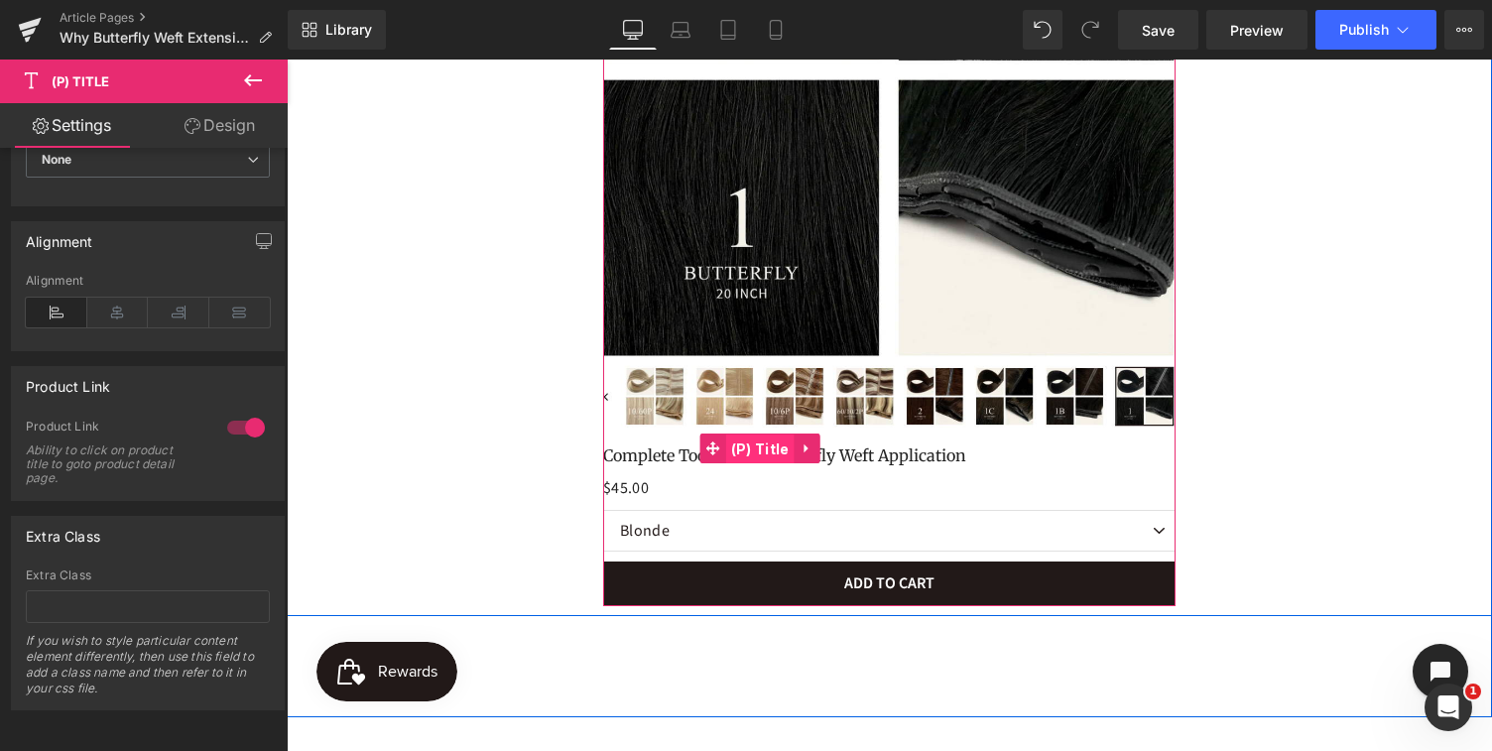
click at [778, 448] on span "(P) Title" at bounding box center [760, 449] width 68 height 30
click at [809, 446] on icon at bounding box center [807, 448] width 14 height 15
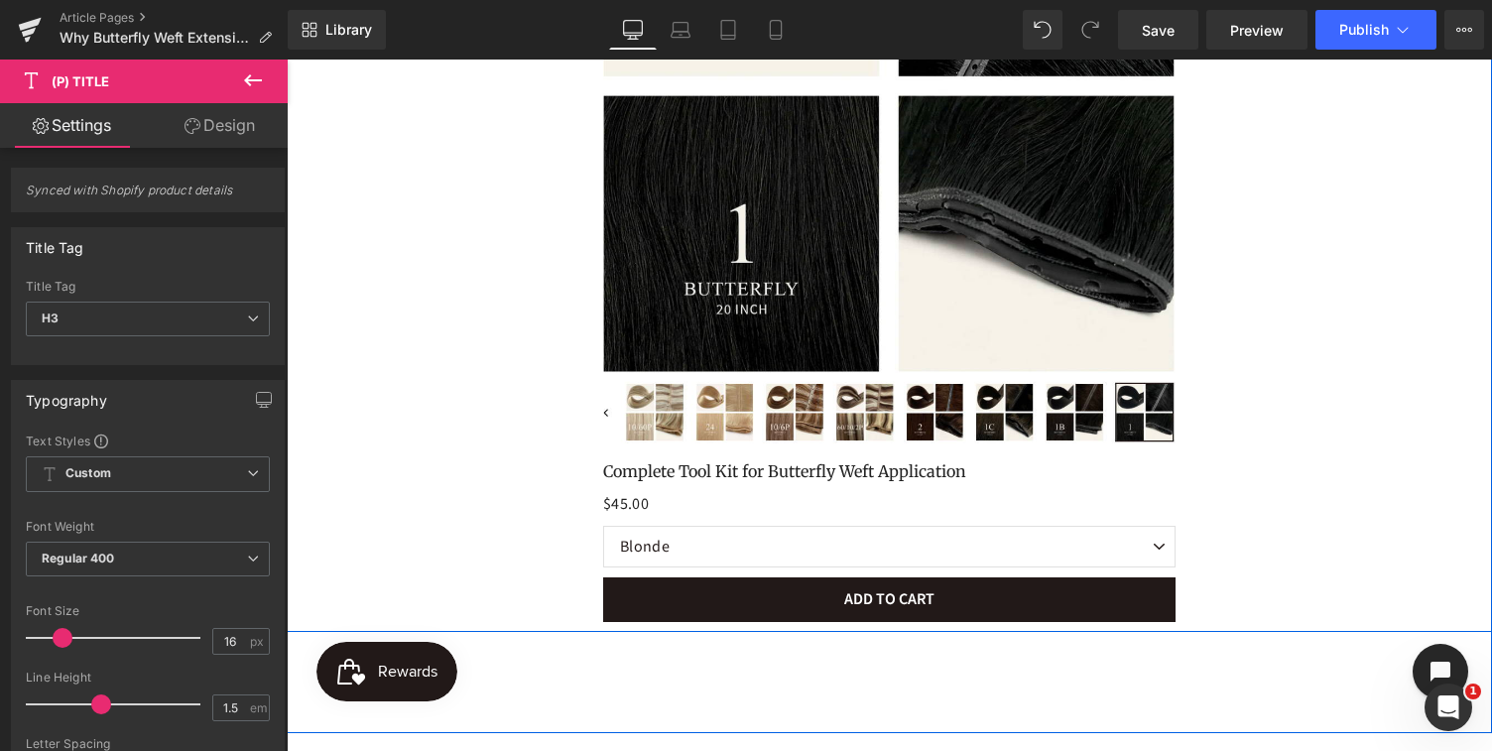
scroll to position [3362, 0]
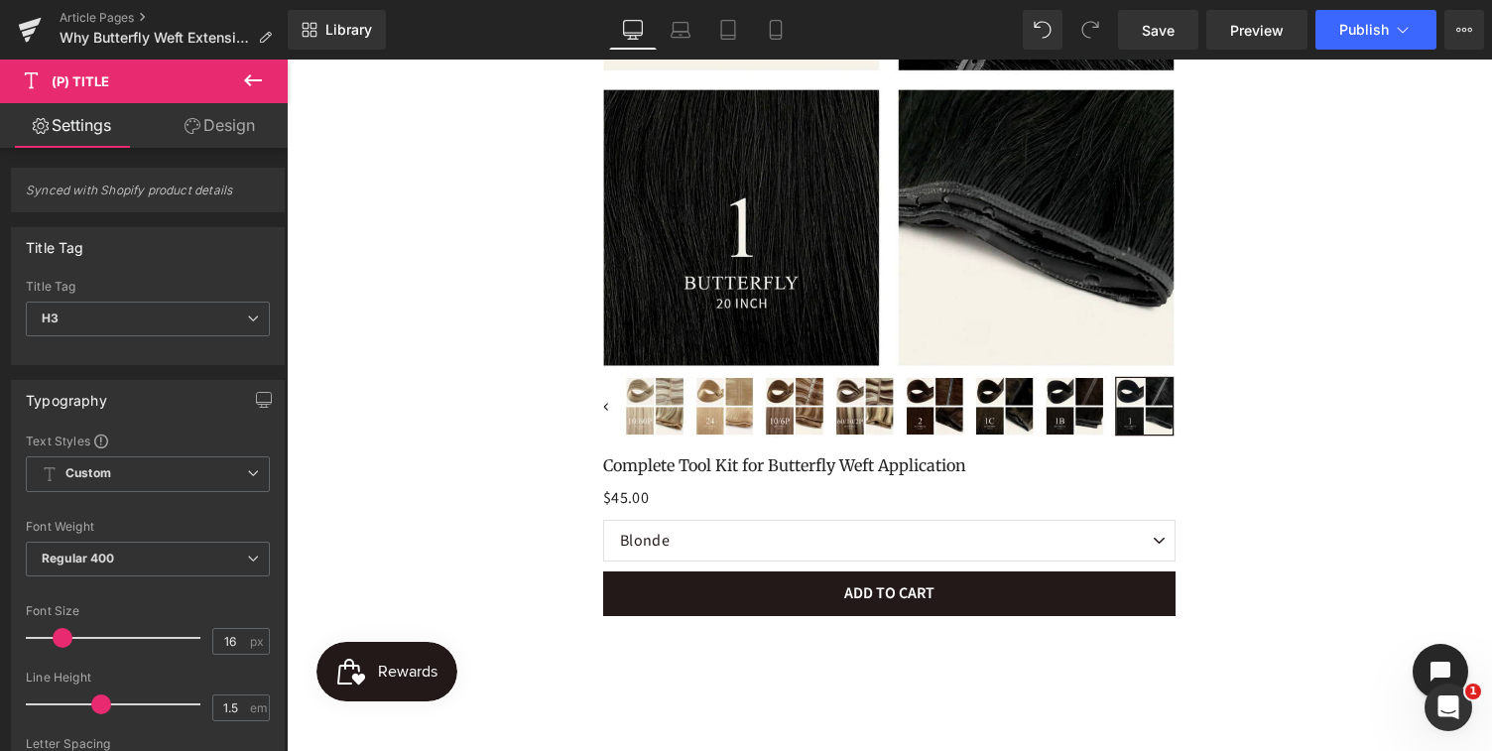
click at [249, 83] on icon at bounding box center [253, 80] width 18 height 12
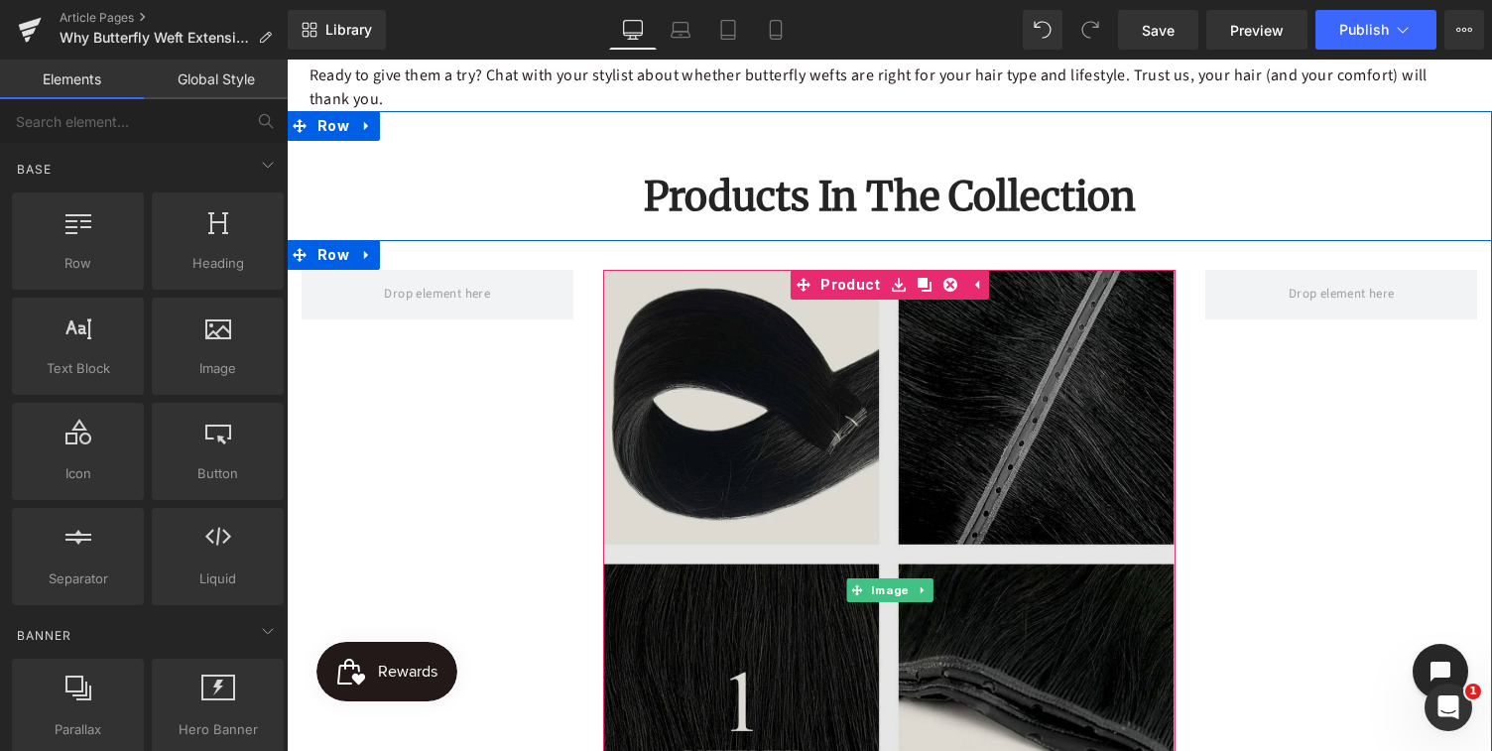
scroll to position [2870, 0]
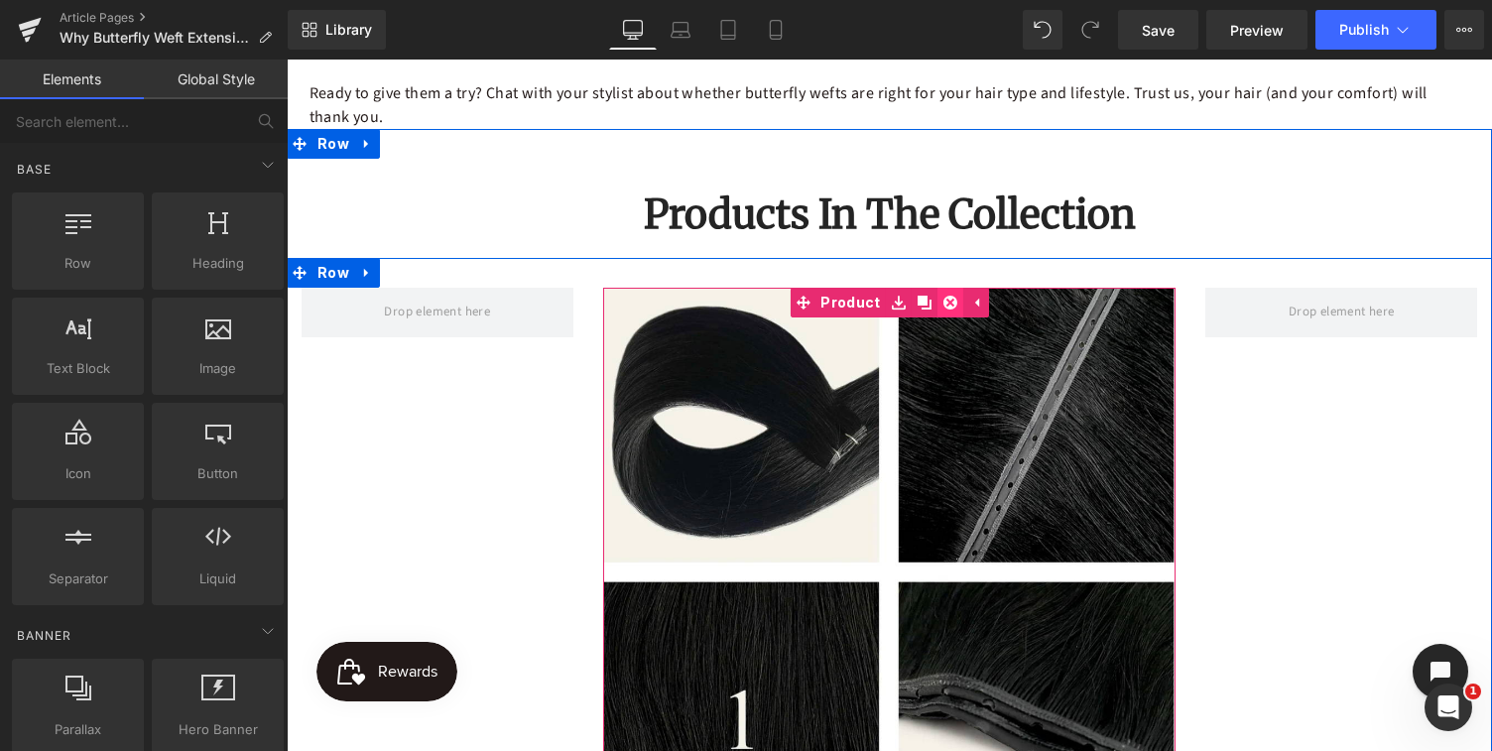
click at [947, 301] on icon at bounding box center [950, 303] width 14 height 14
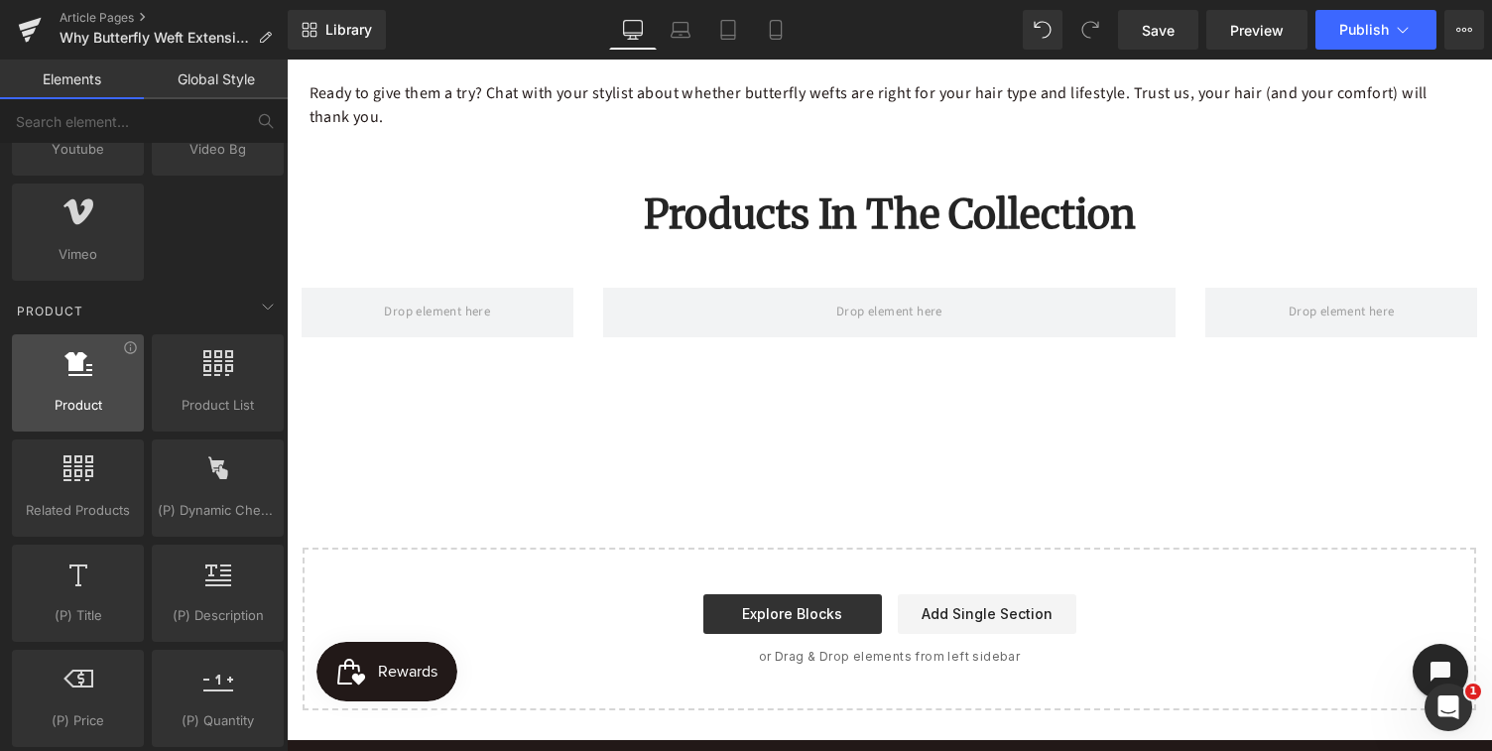
scroll to position [1440, 0]
click at [72, 389] on div at bounding box center [78, 371] width 120 height 45
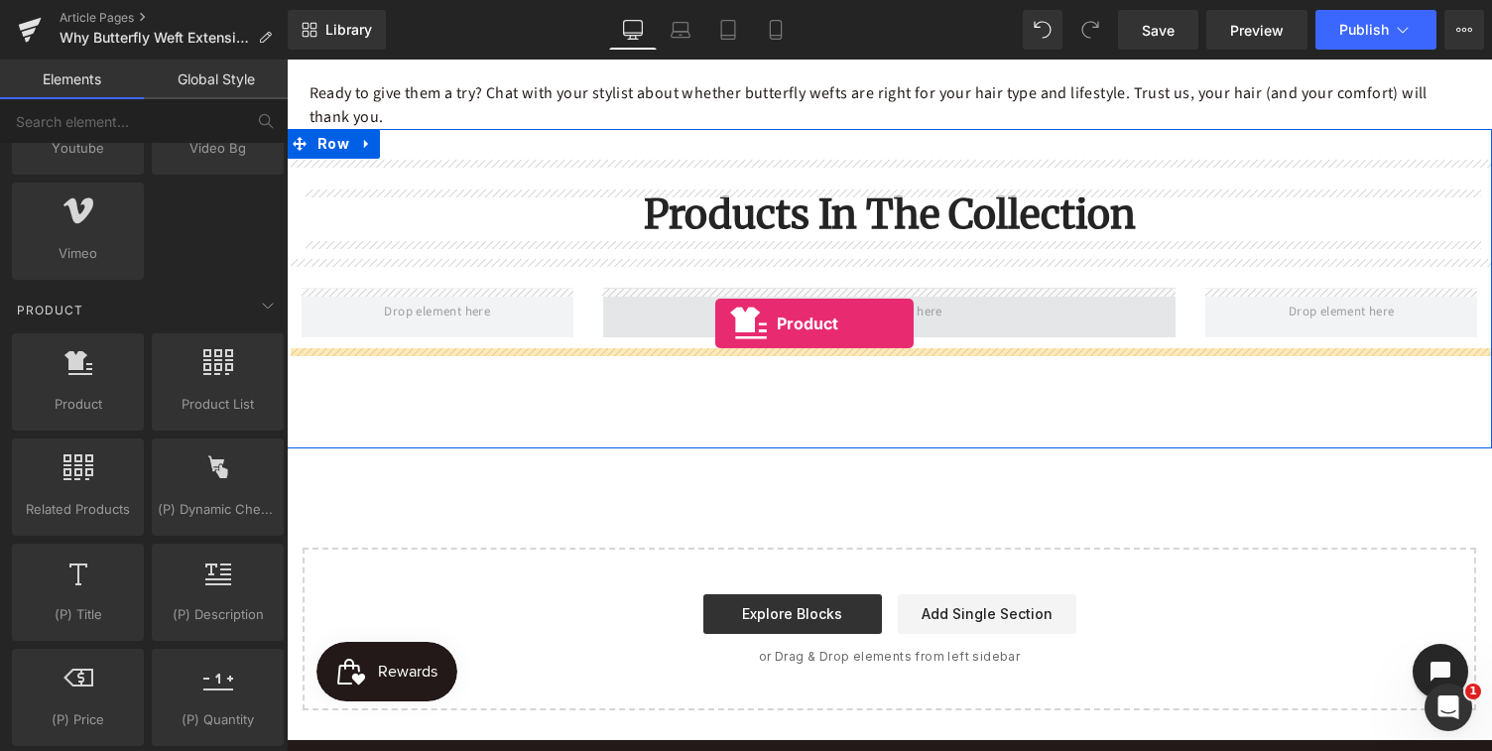
drag, startPoint x: 359, startPoint y: 448, endPoint x: 715, endPoint y: 325, distance: 376.7
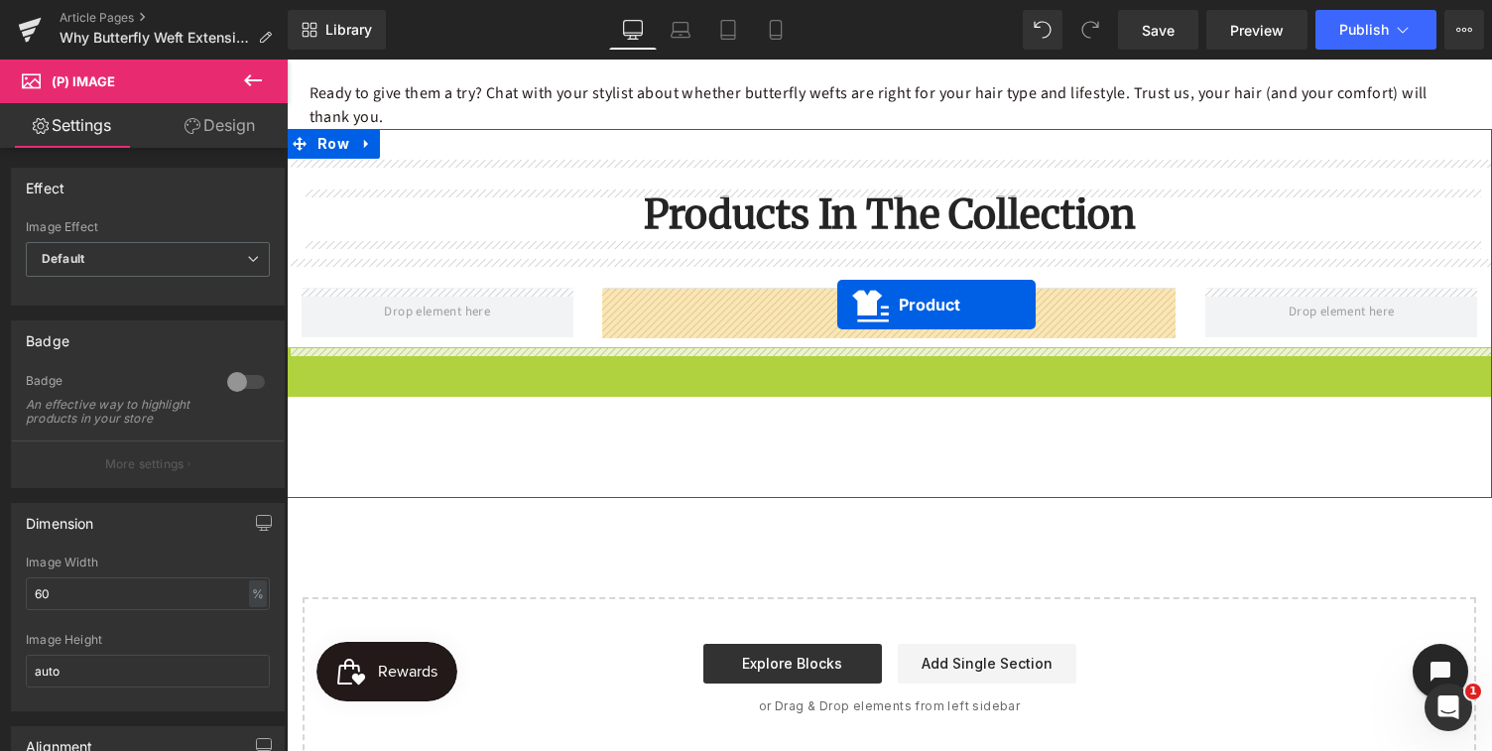
drag, startPoint x: 841, startPoint y: 364, endPoint x: 836, endPoint y: 305, distance: 58.7
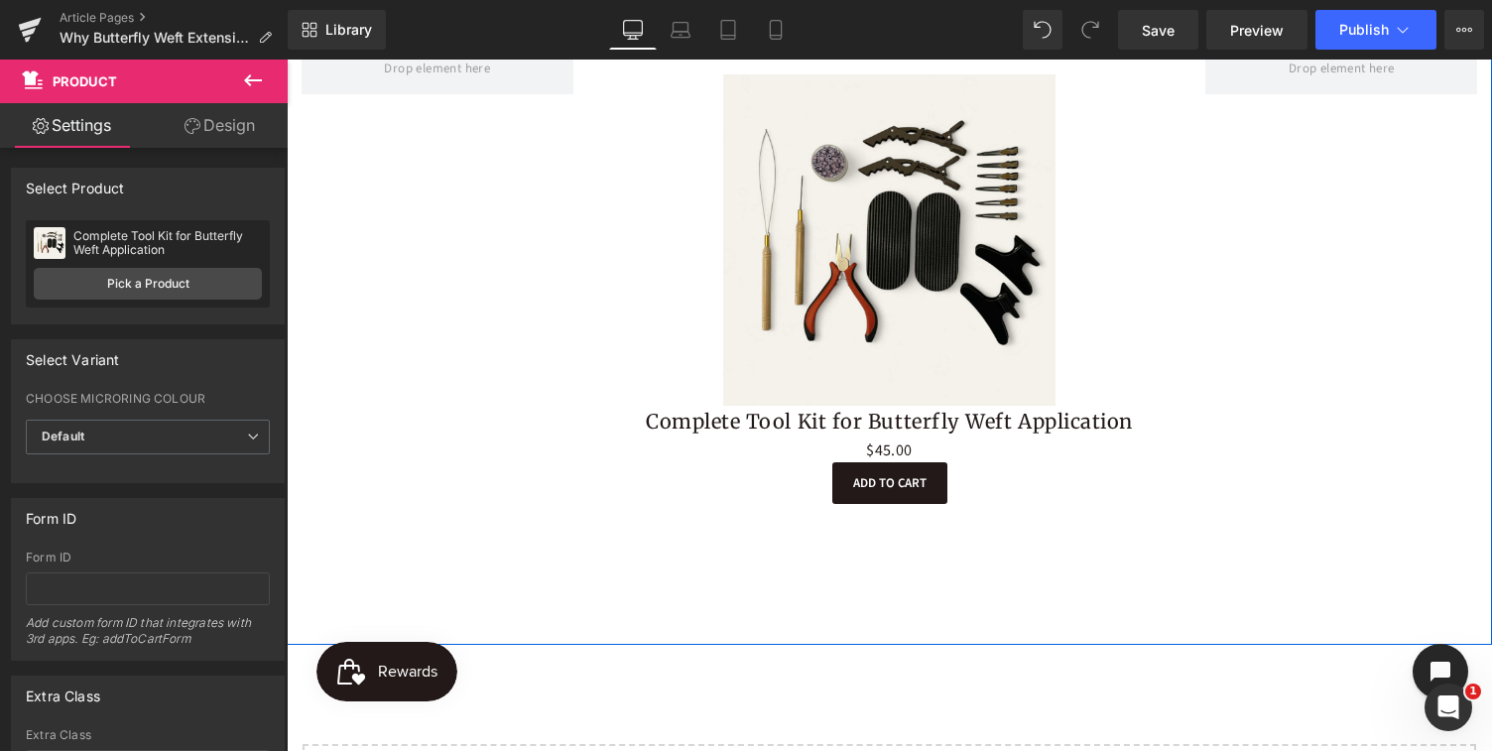
scroll to position [3098, 0]
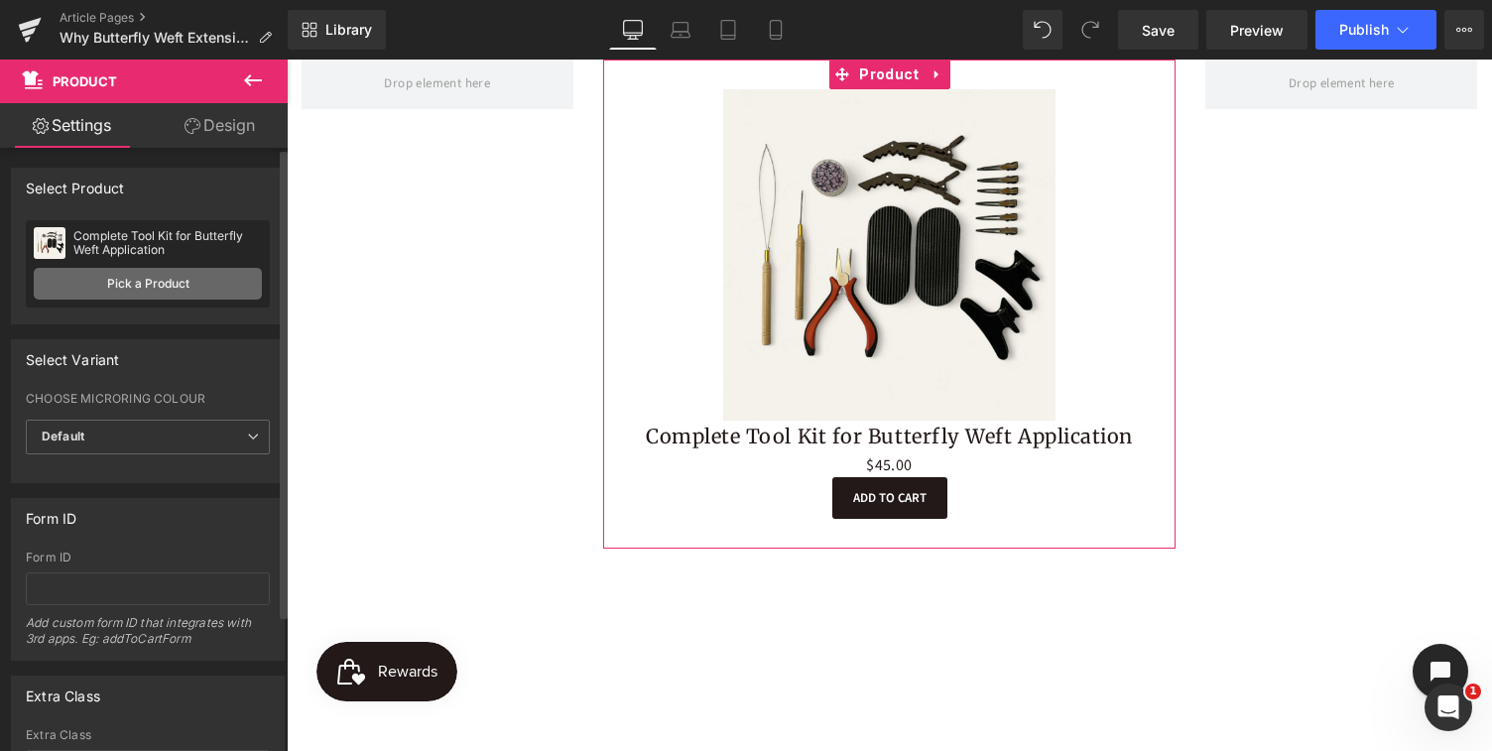
click at [152, 286] on link "Pick a Product" at bounding box center [148, 284] width 228 height 32
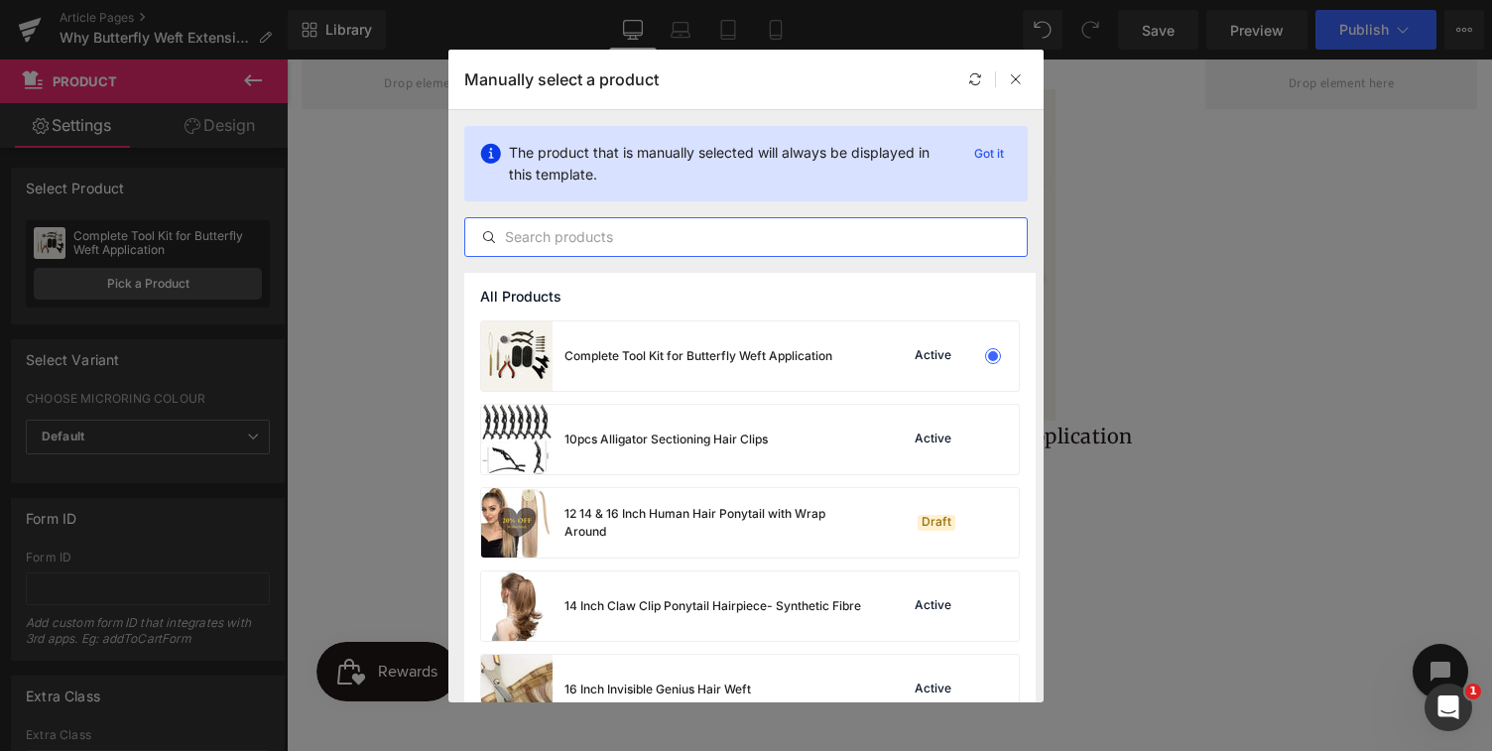
click at [592, 238] on input "text" at bounding box center [745, 237] width 561 height 24
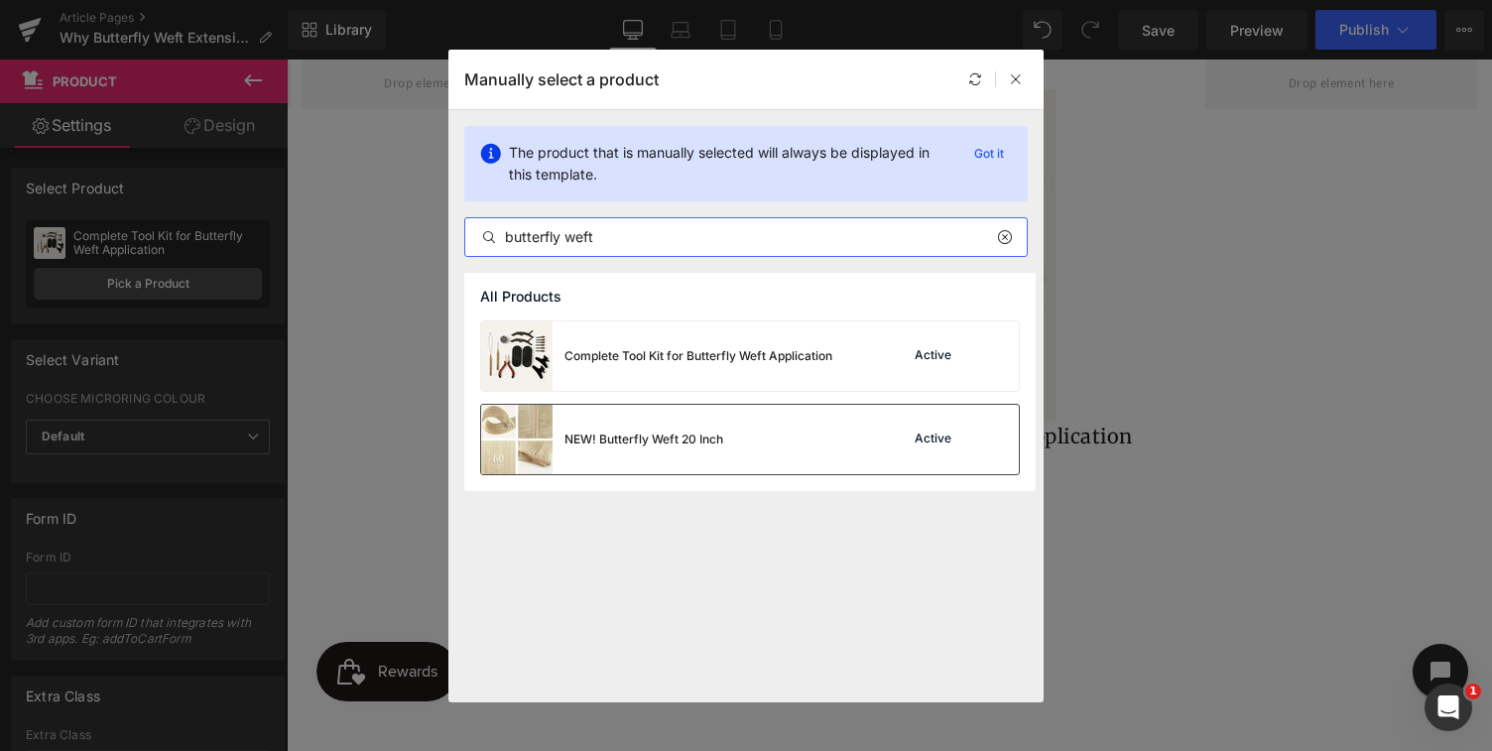
type input "butterfly weft"
click at [695, 439] on div "NEW! Butterfly Weft 20 Inch" at bounding box center [643, 439] width 159 height 18
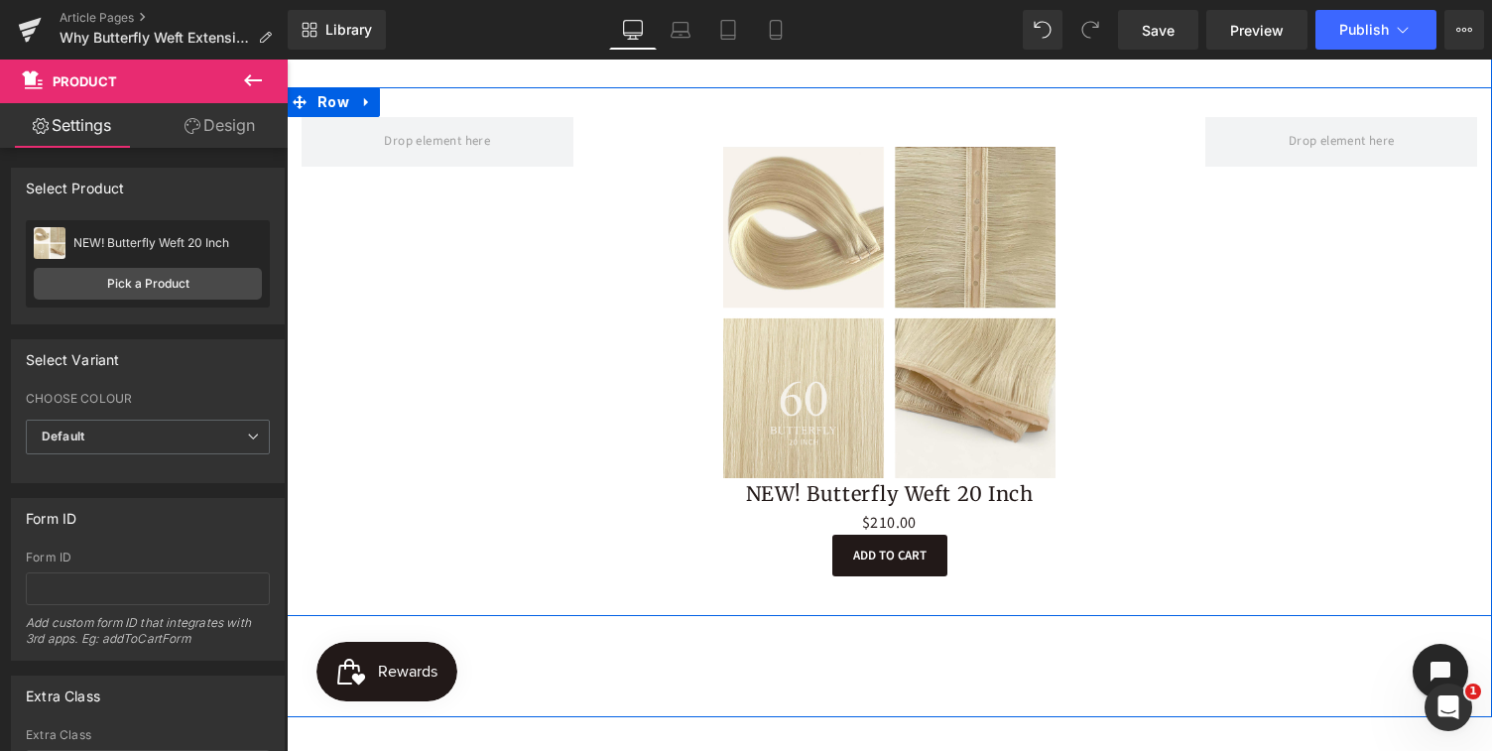
scroll to position [3058, 0]
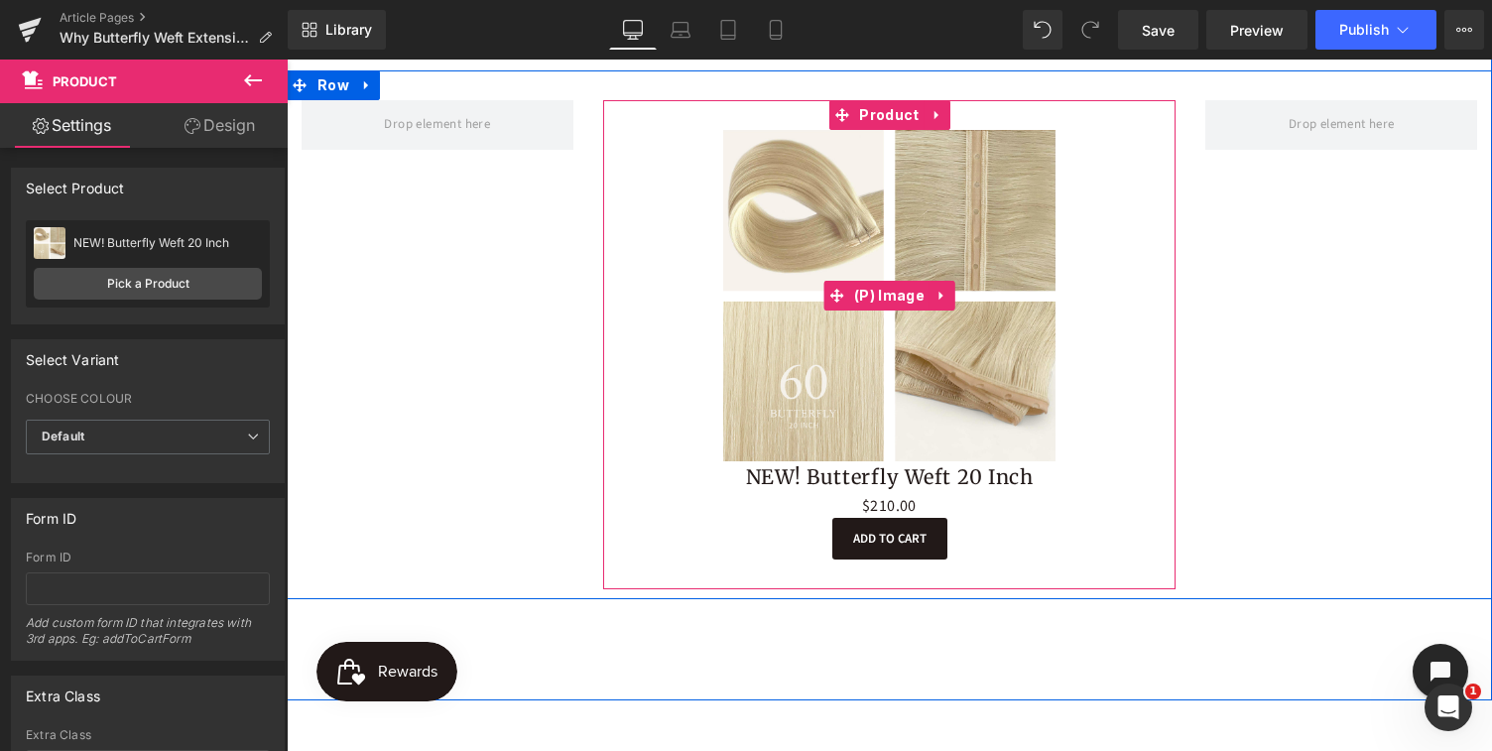
click at [688, 277] on div "Sale Off" at bounding box center [889, 296] width 553 height 332
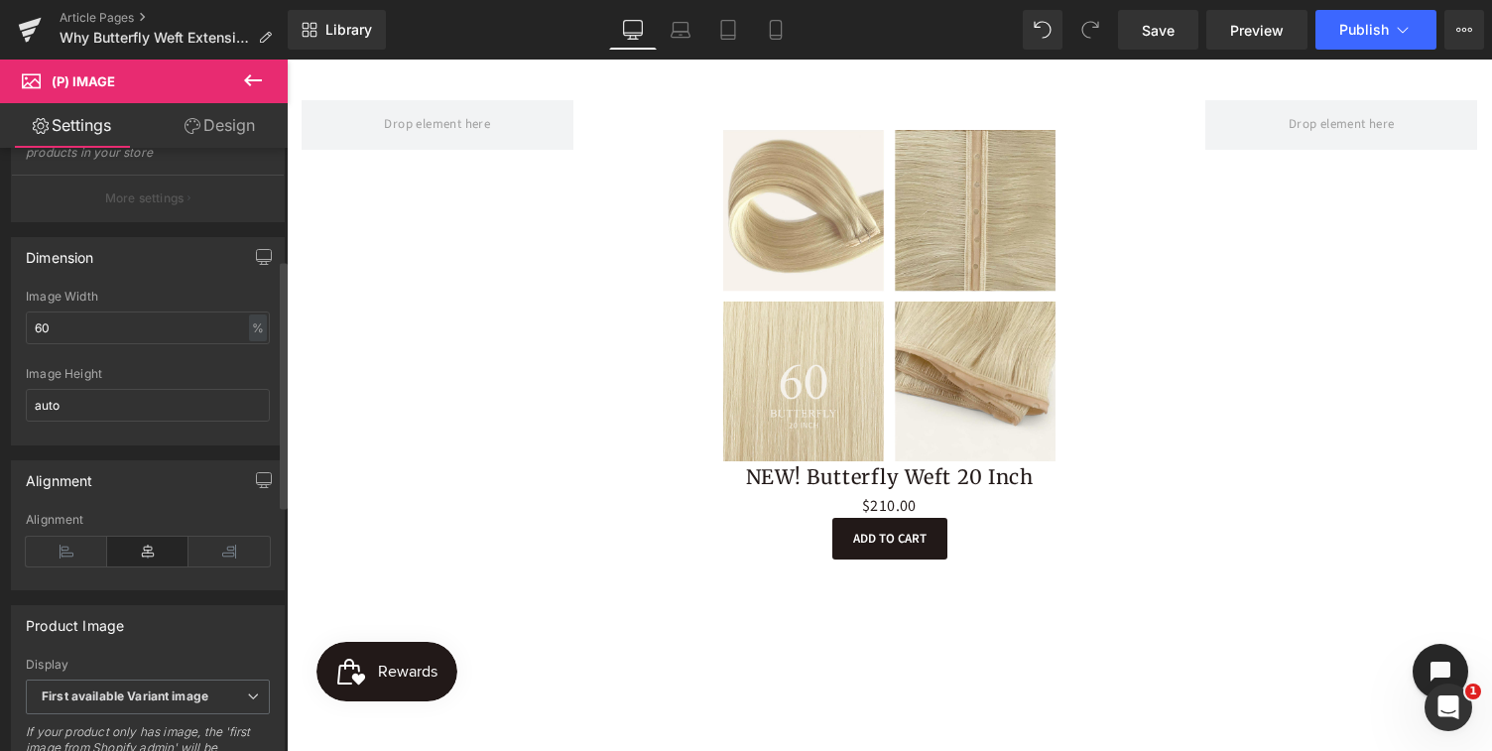
scroll to position [275, 0]
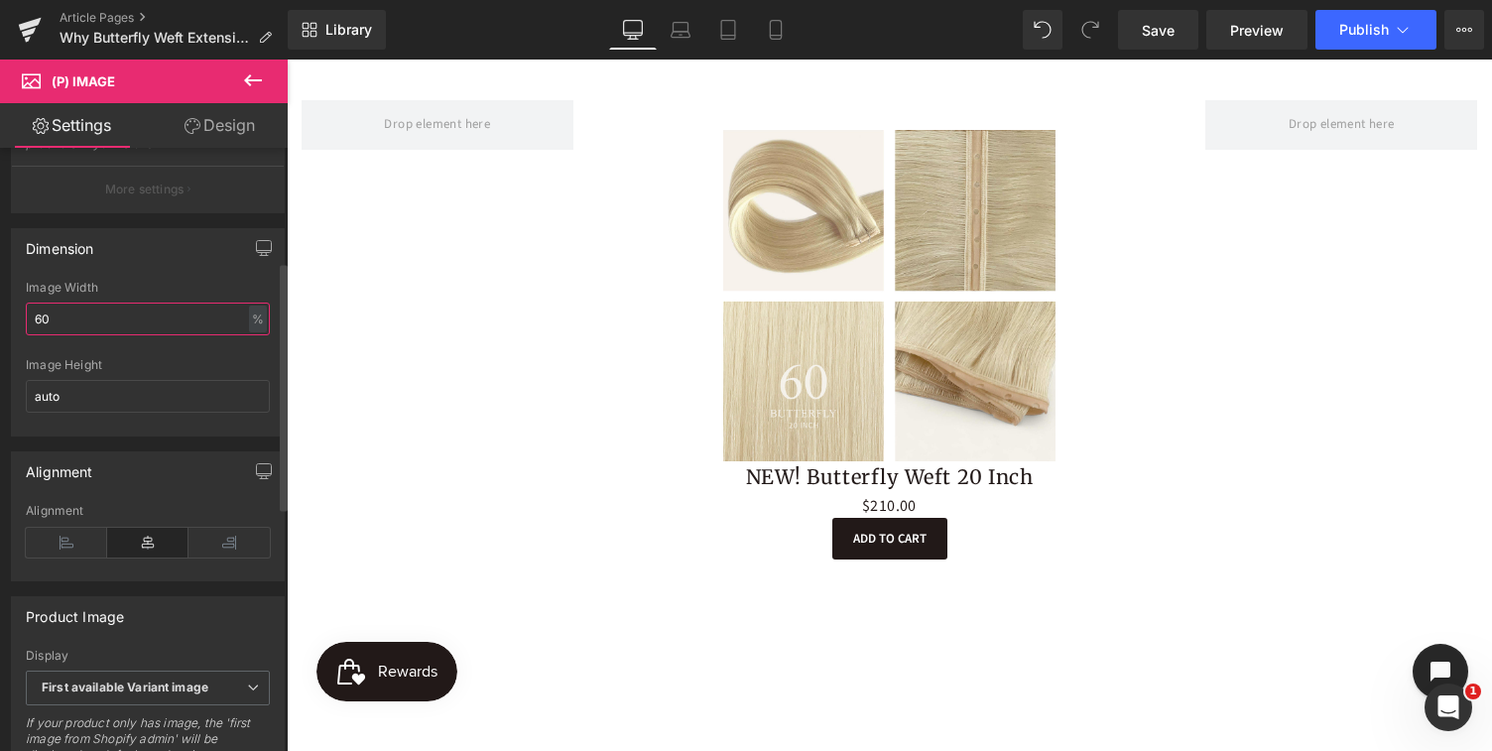
drag, startPoint x: 52, startPoint y: 332, endPoint x: 36, endPoint y: 332, distance: 15.9
click at [36, 332] on input "60" at bounding box center [148, 318] width 244 height 33
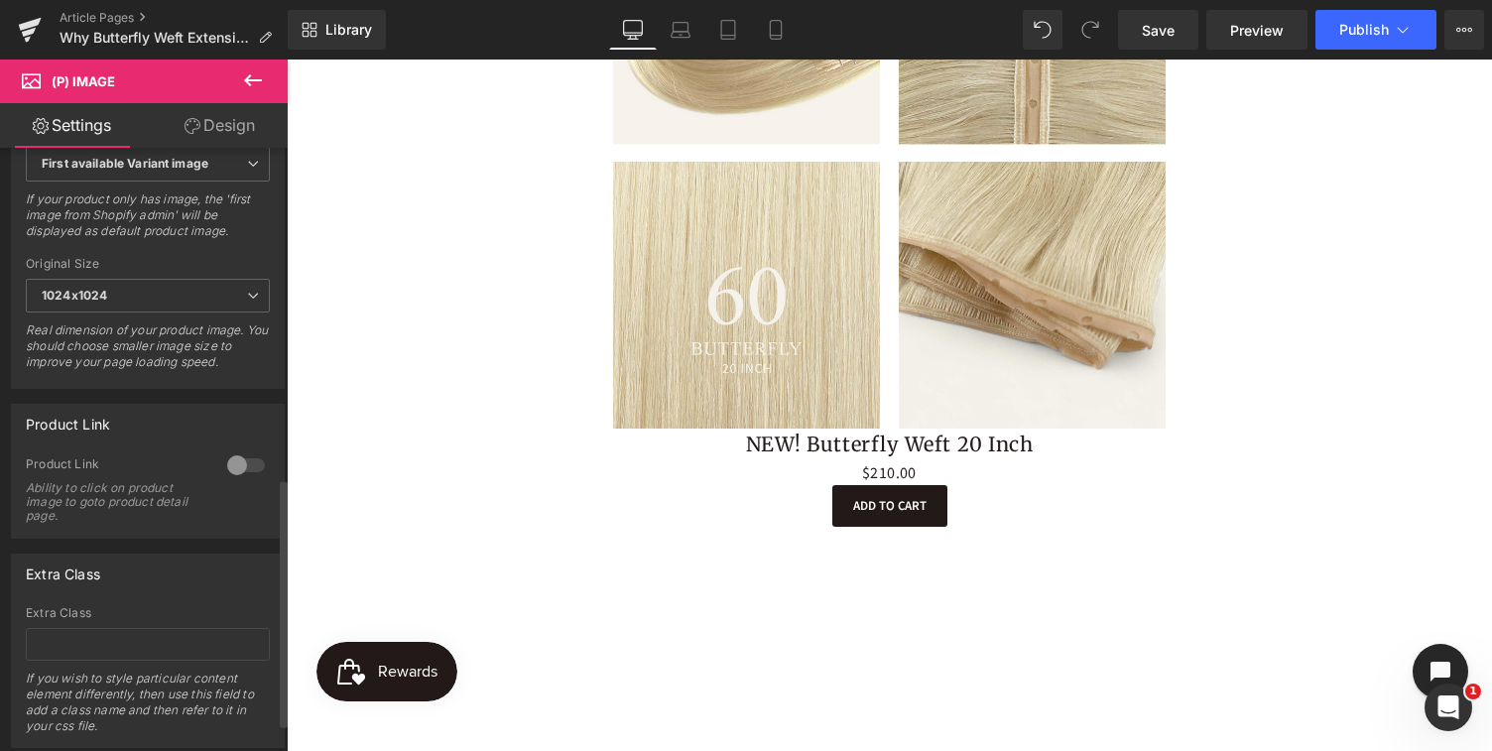
scroll to position [796, 0]
type input "100"
click at [247, 479] on div at bounding box center [246, 467] width 48 height 32
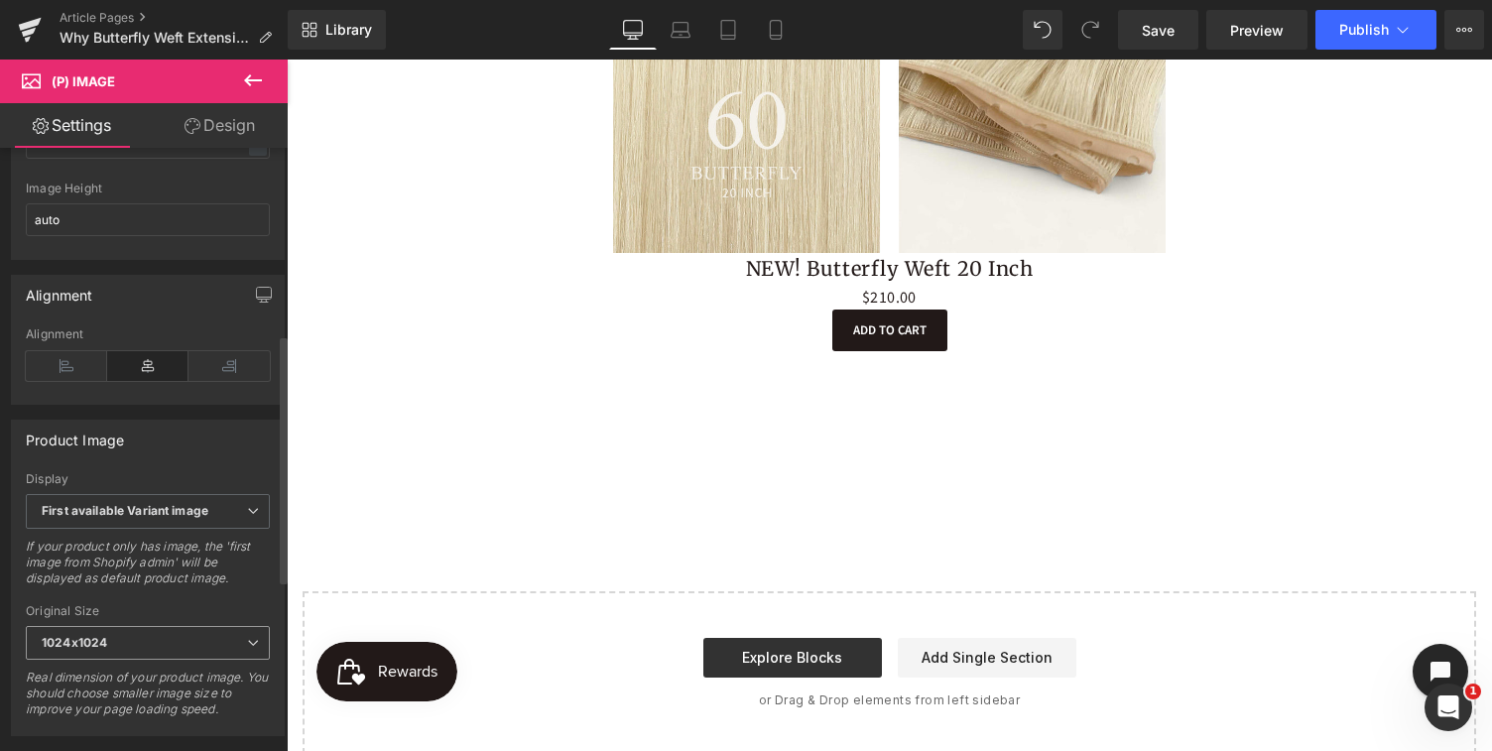
scroll to position [453, 0]
click at [1156, 30] on span "Save" at bounding box center [1157, 30] width 33 height 21
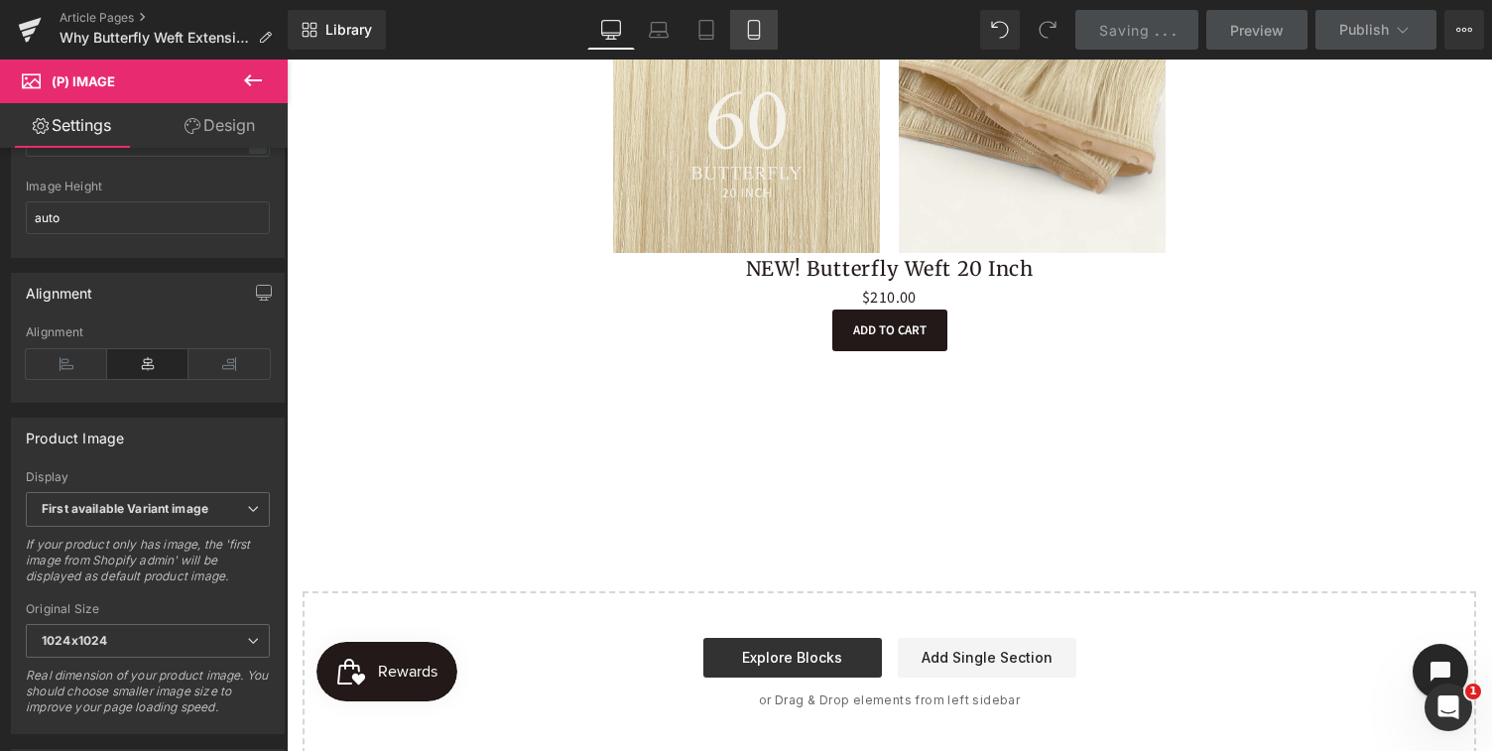
click at [755, 31] on icon at bounding box center [754, 30] width 20 height 20
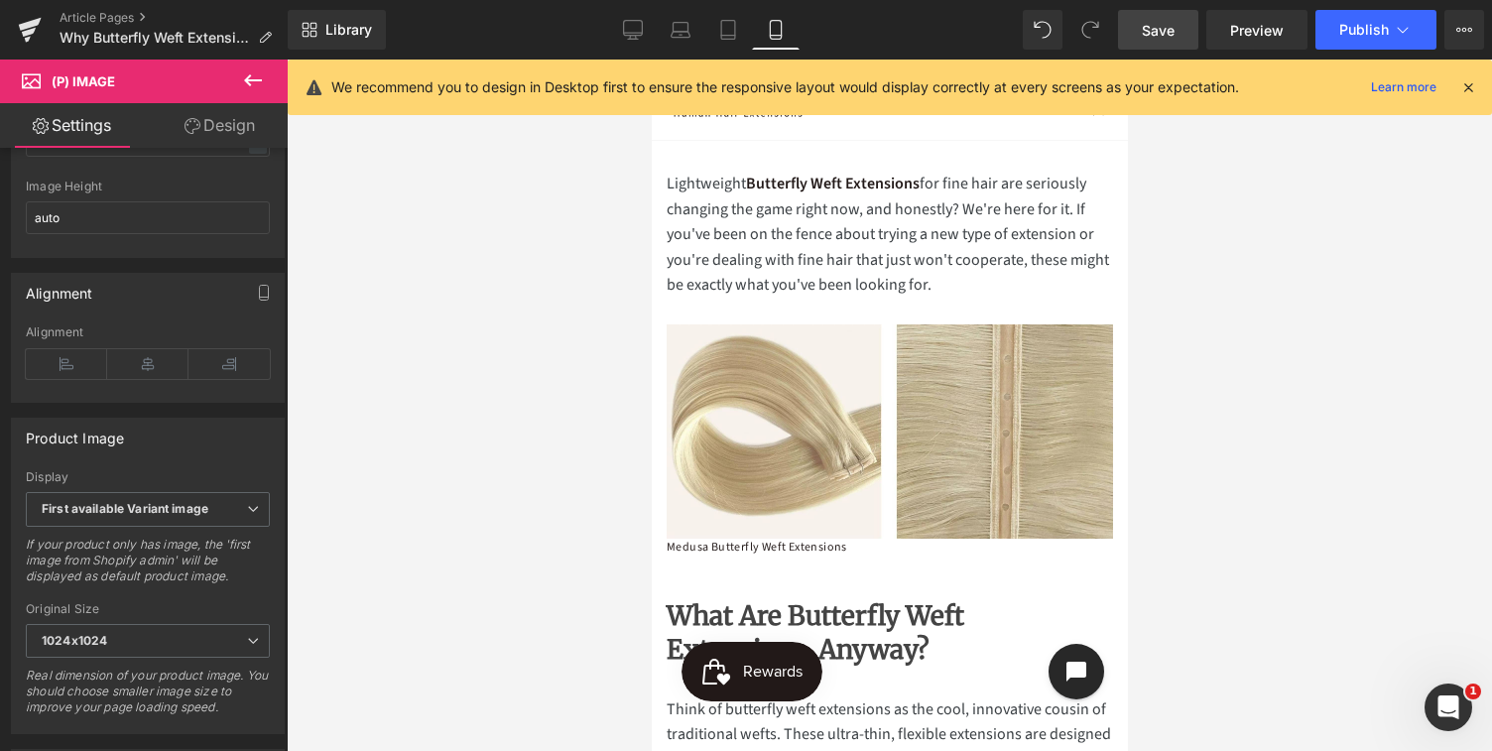
scroll to position [0, 0]
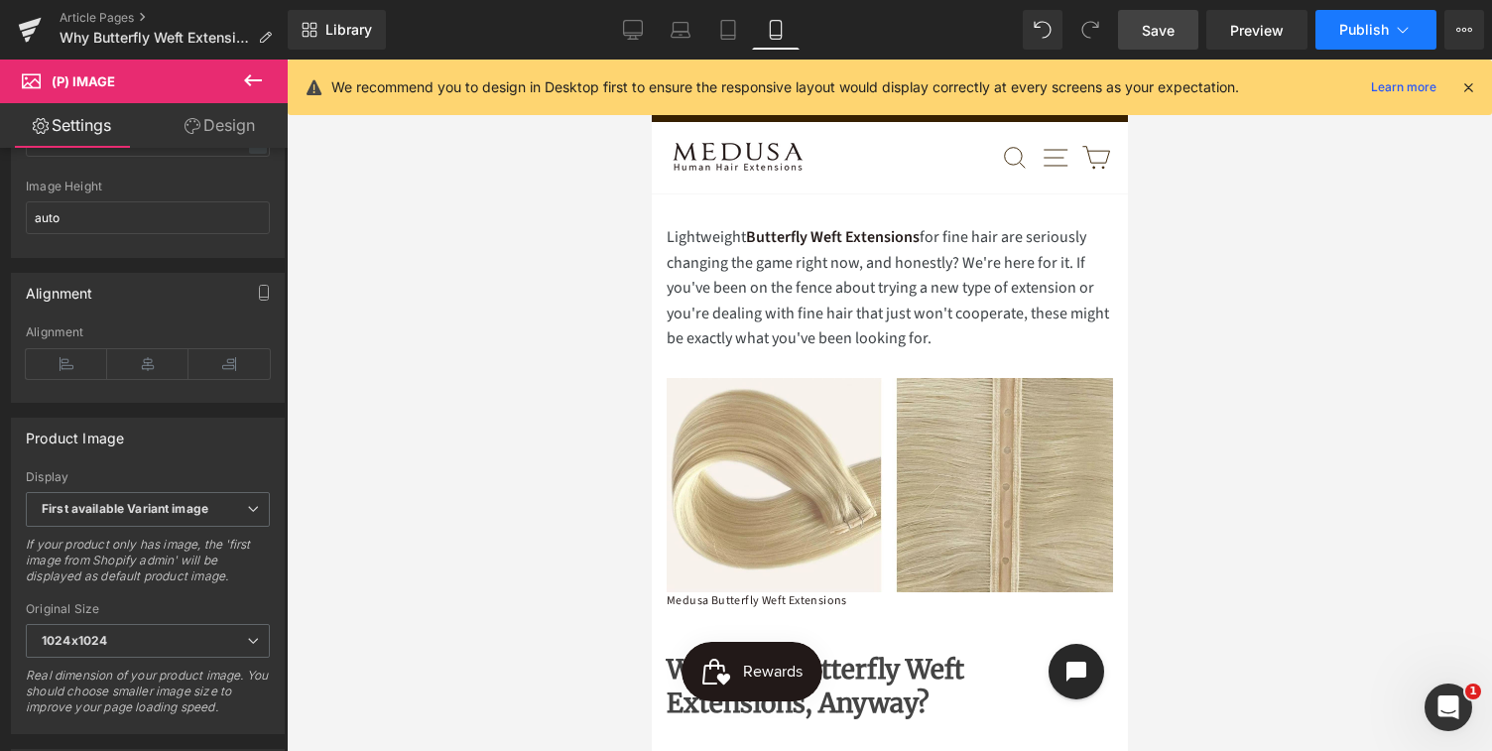
click at [1377, 29] on span "Publish" at bounding box center [1364, 30] width 50 height 16
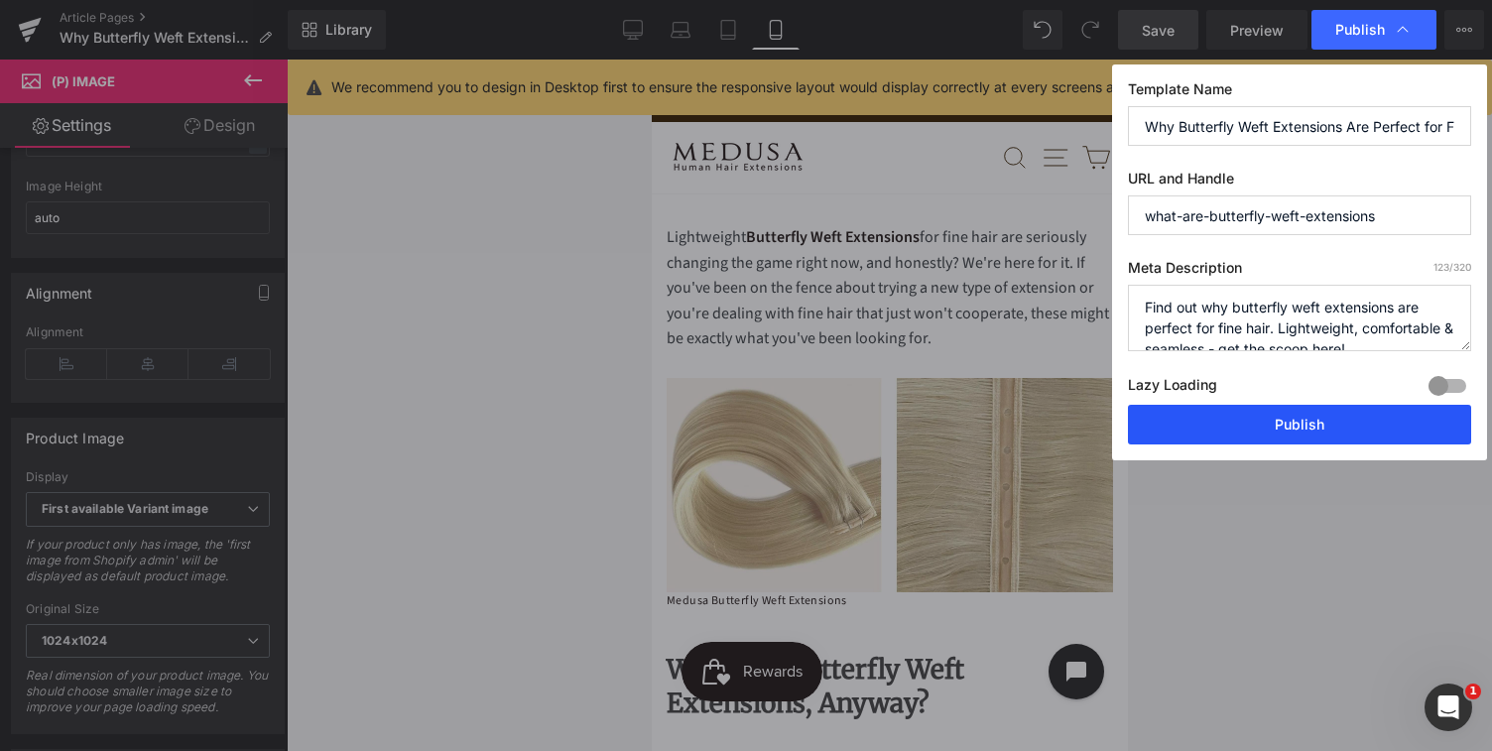
click at [1301, 426] on button "Publish" at bounding box center [1299, 425] width 343 height 40
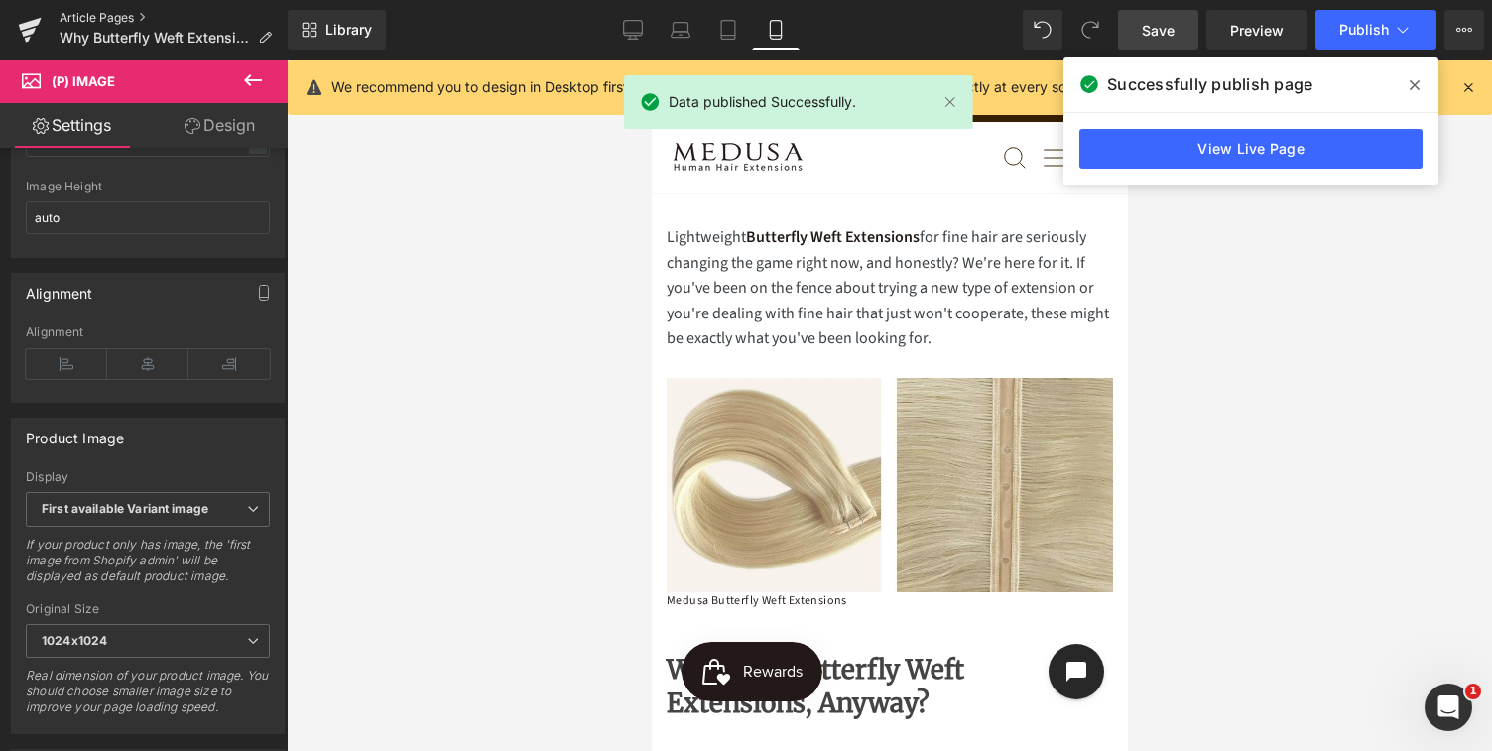
click at [98, 16] on link "Article Pages" at bounding box center [174, 18] width 228 height 16
